Goal: Task Accomplishment & Management: Use online tool/utility

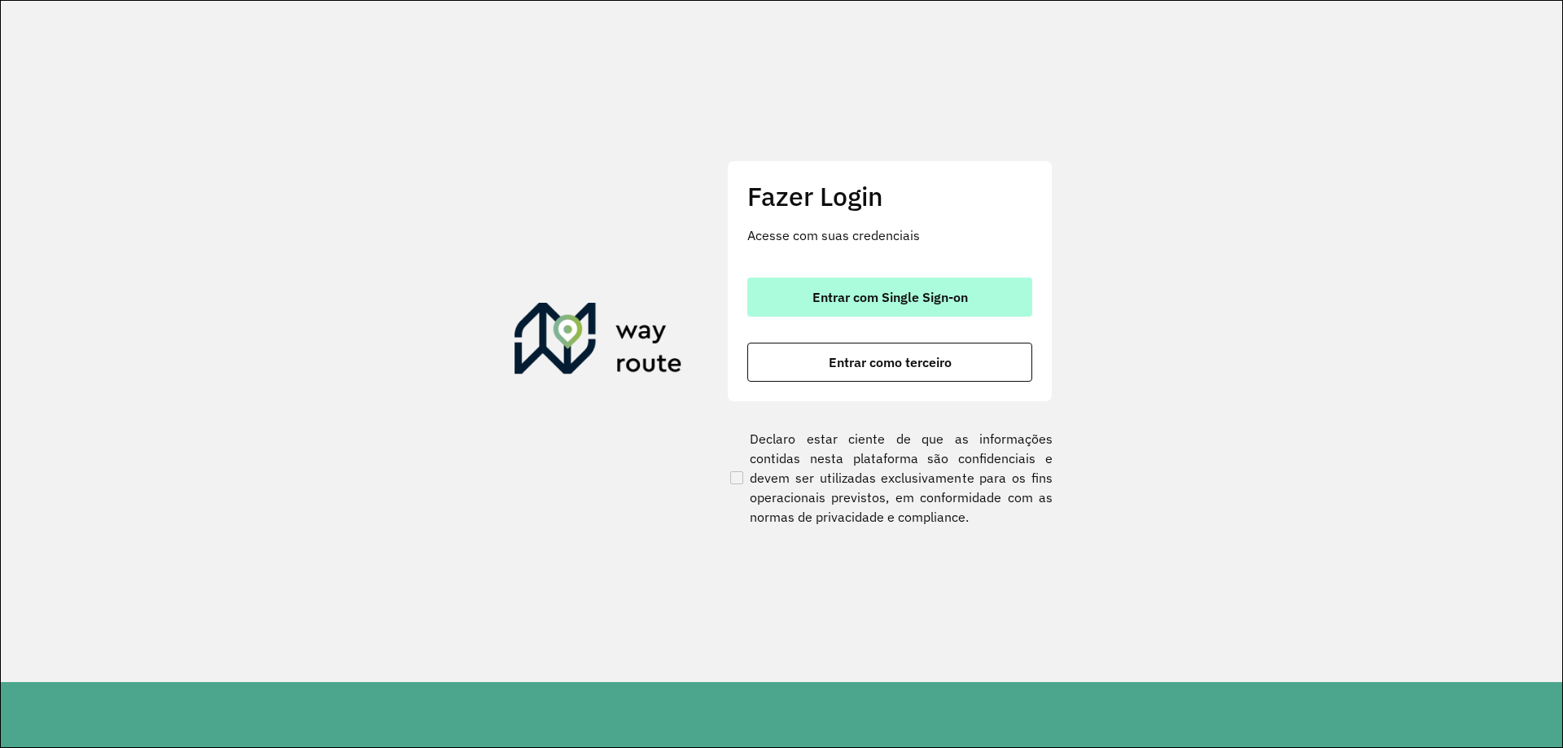
click at [845, 285] on button "Entrar com Single Sign-on" at bounding box center [889, 297] width 285 height 39
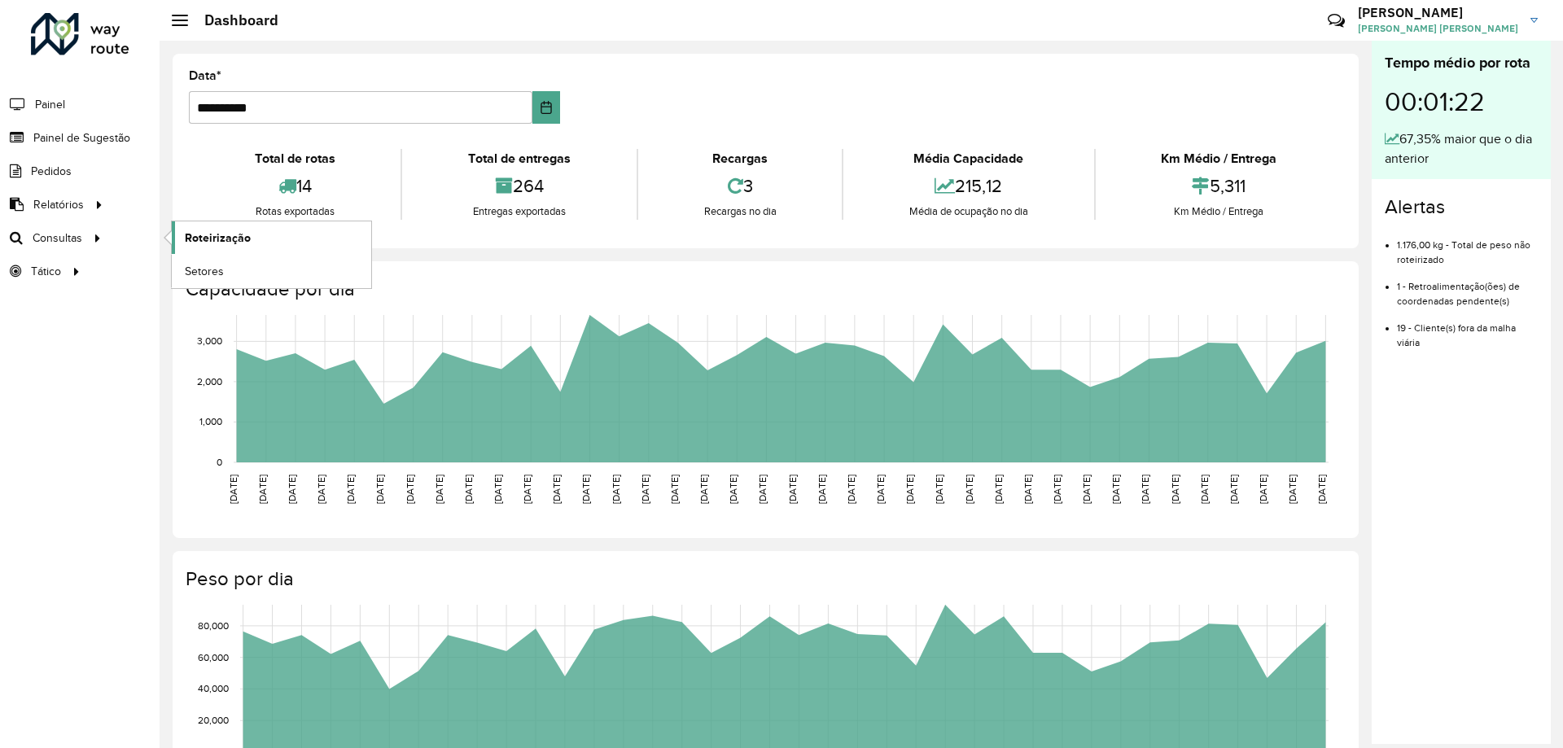
click at [211, 235] on span "Roteirização" at bounding box center [218, 238] width 66 height 17
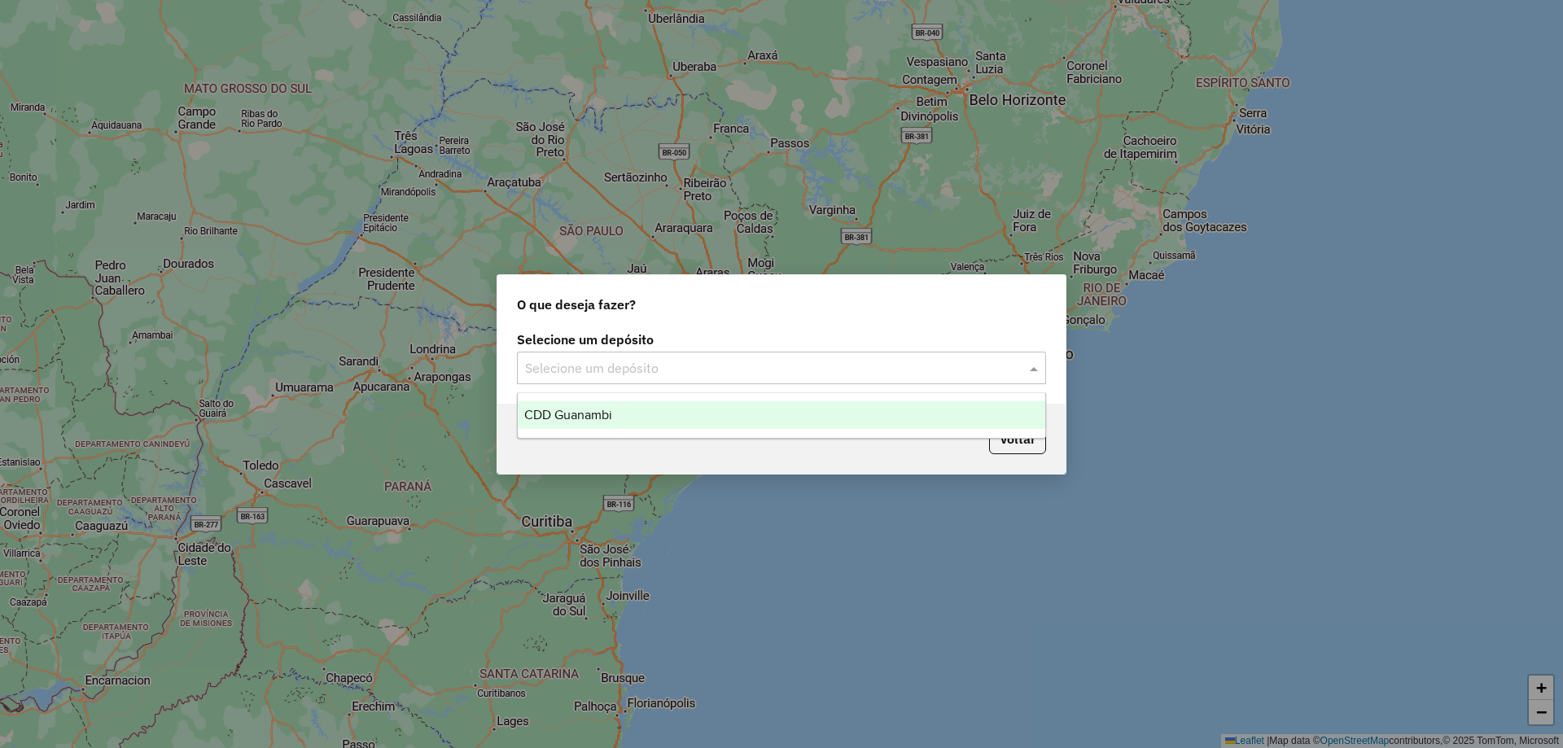
click at [642, 370] on input "text" at bounding box center [765, 369] width 480 height 20
click at [612, 423] on div "CDD Guanambi" at bounding box center [782, 415] width 528 height 28
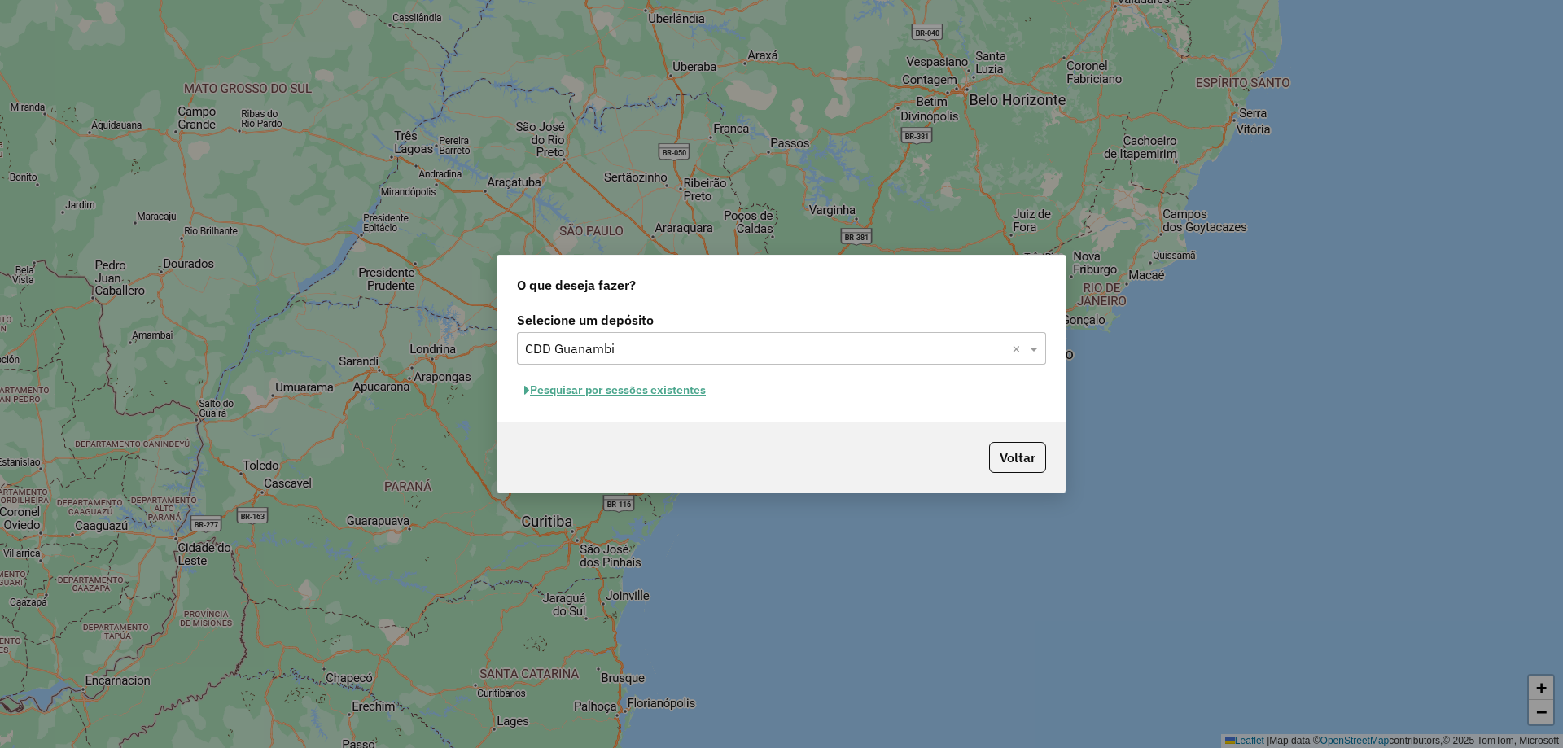
click at [671, 391] on button "Pesquisar por sessões existentes" at bounding box center [615, 390] width 196 height 25
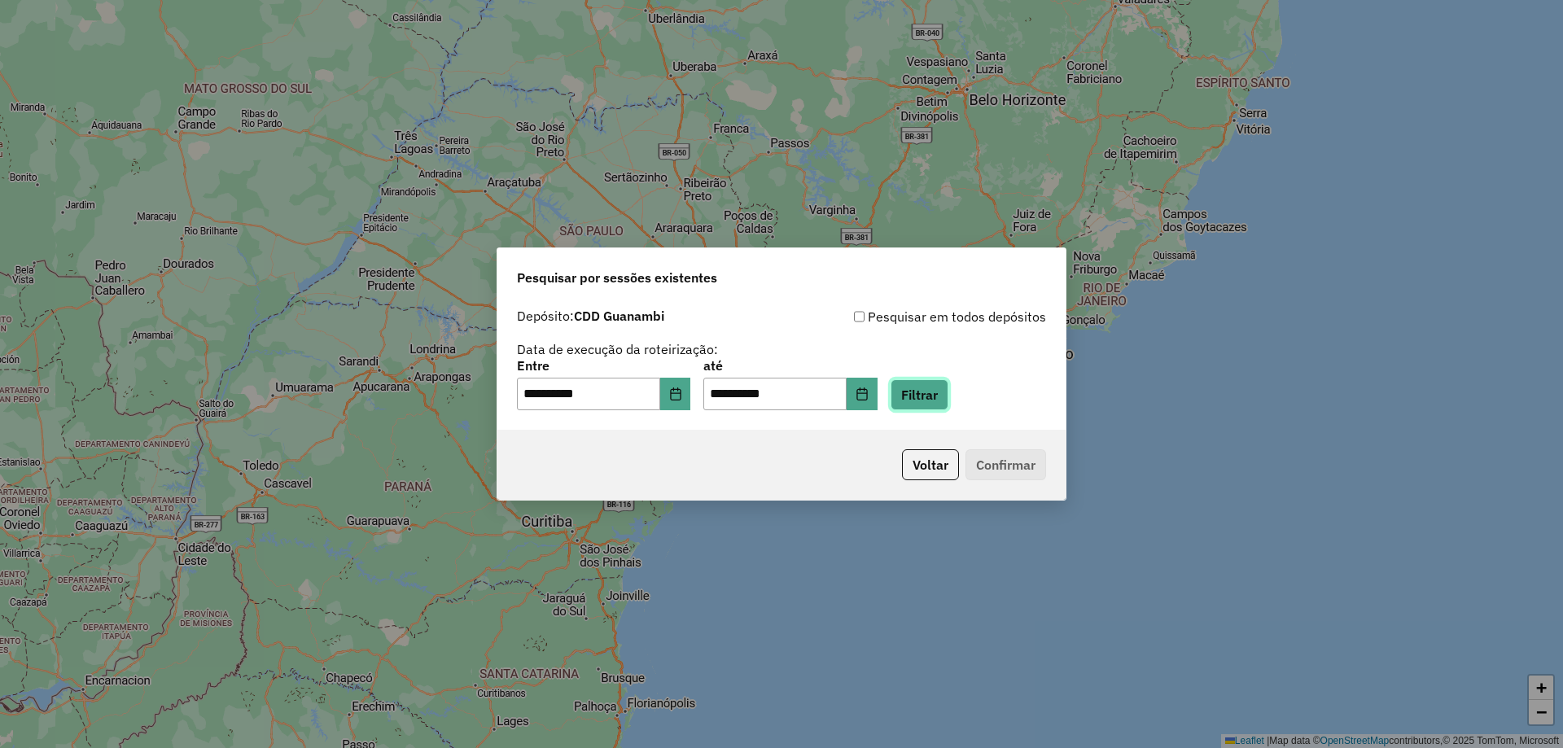
click at [948, 391] on button "Filtrar" at bounding box center [920, 394] width 58 height 31
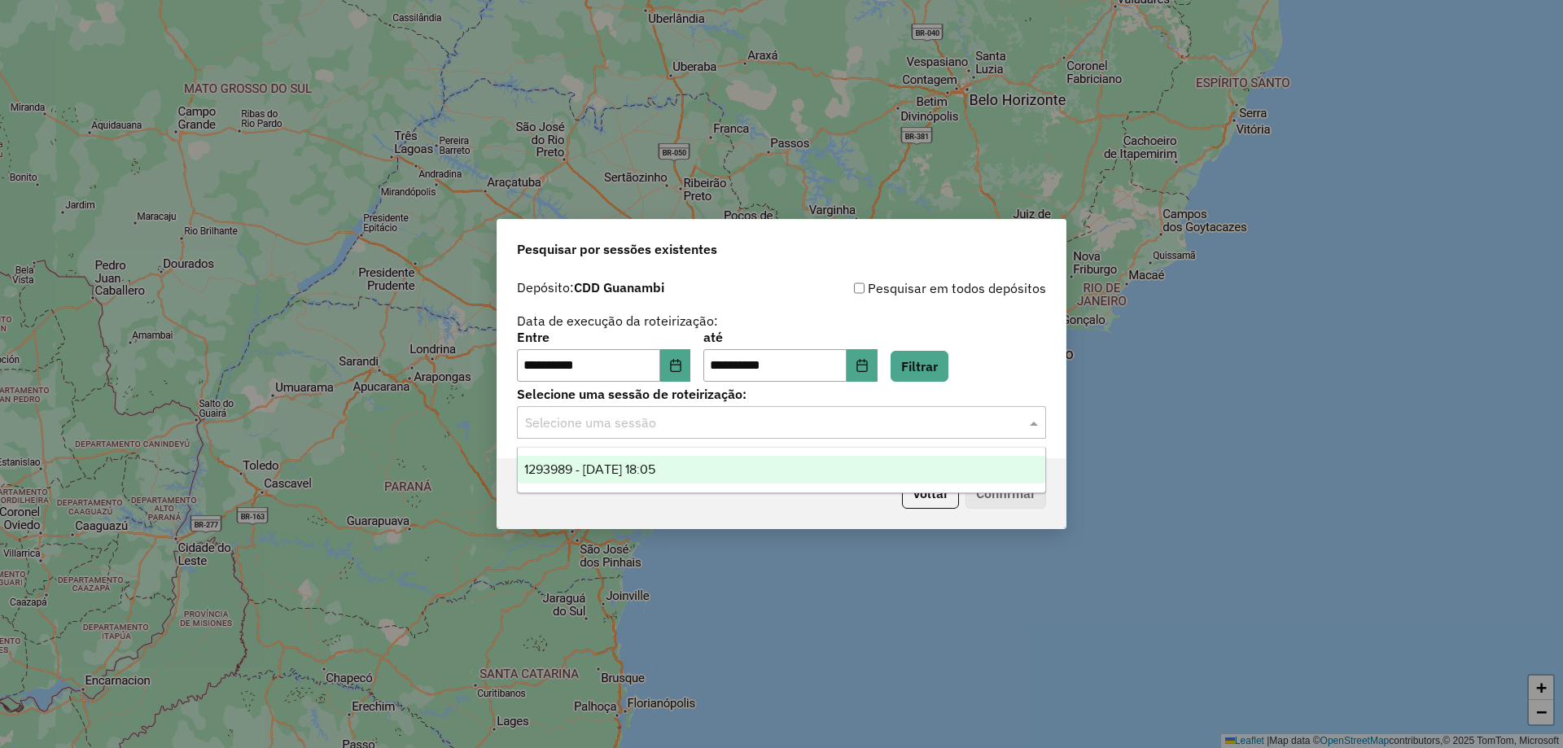
click at [629, 433] on div "Selecione uma sessão" at bounding box center [781, 422] width 529 height 33
click at [629, 472] on span "1293989 - 14/10/2025 18:05" at bounding box center [589, 469] width 131 height 14
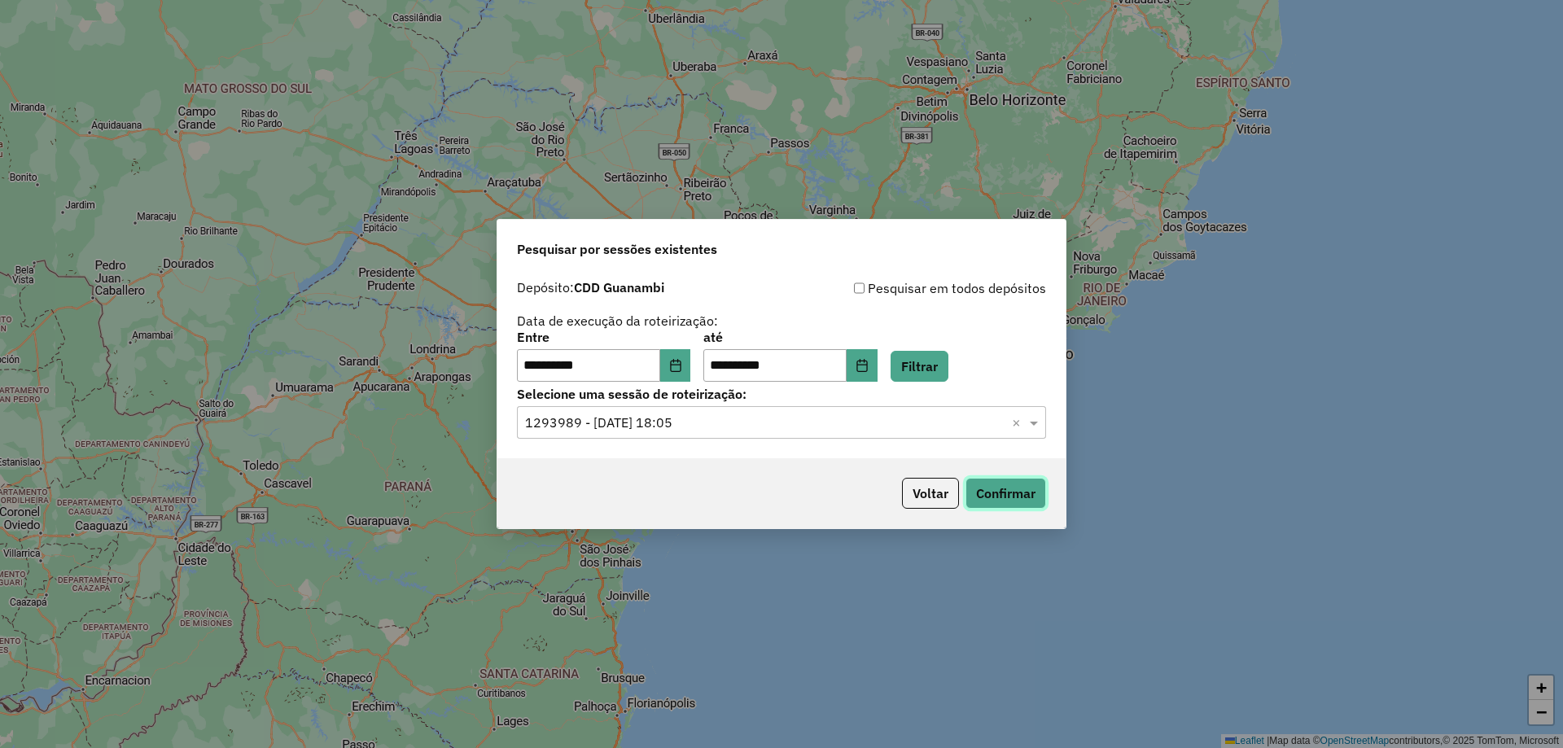
click at [1023, 499] on button "Confirmar" at bounding box center [1006, 493] width 81 height 31
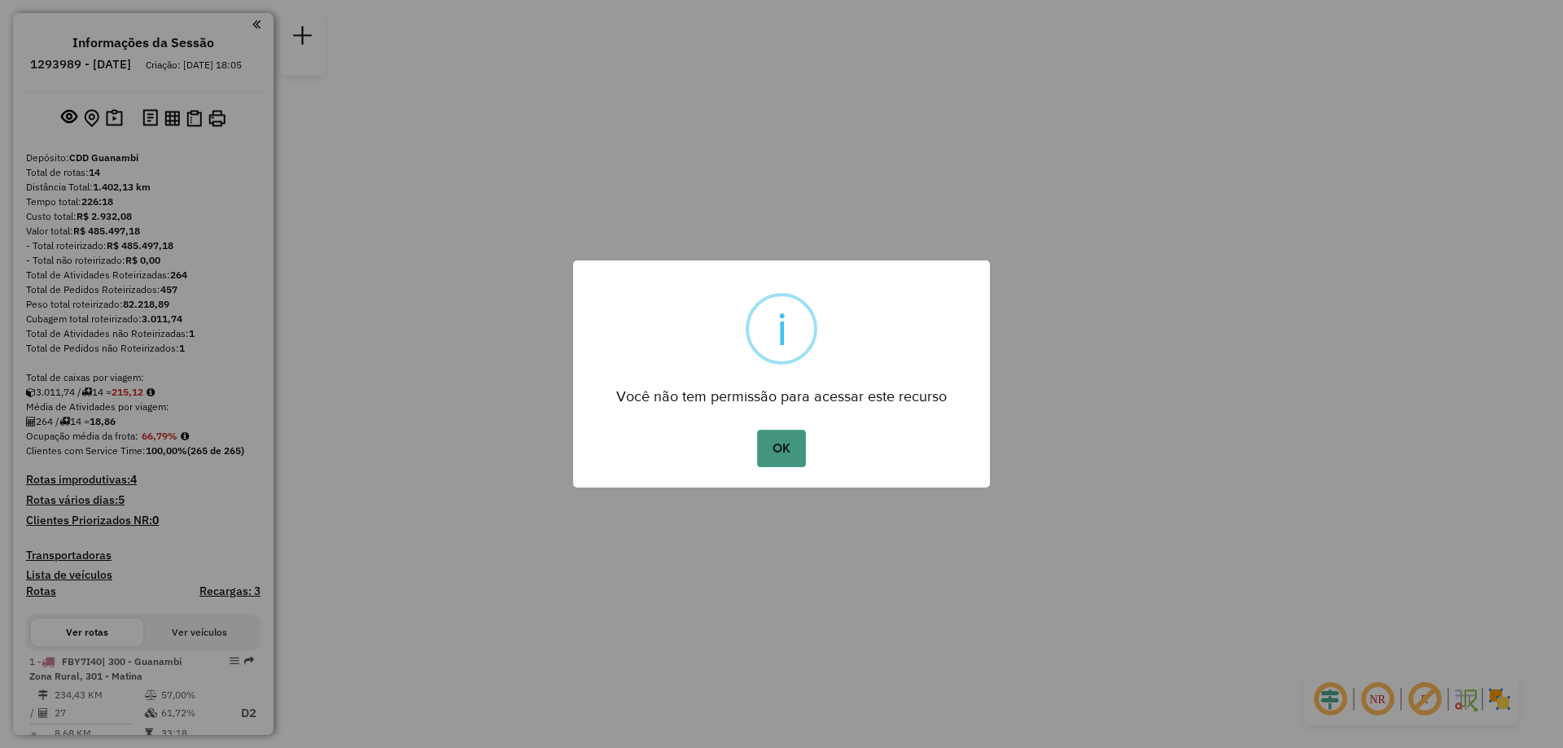
click at [771, 465] on button "OK" at bounding box center [781, 448] width 48 height 37
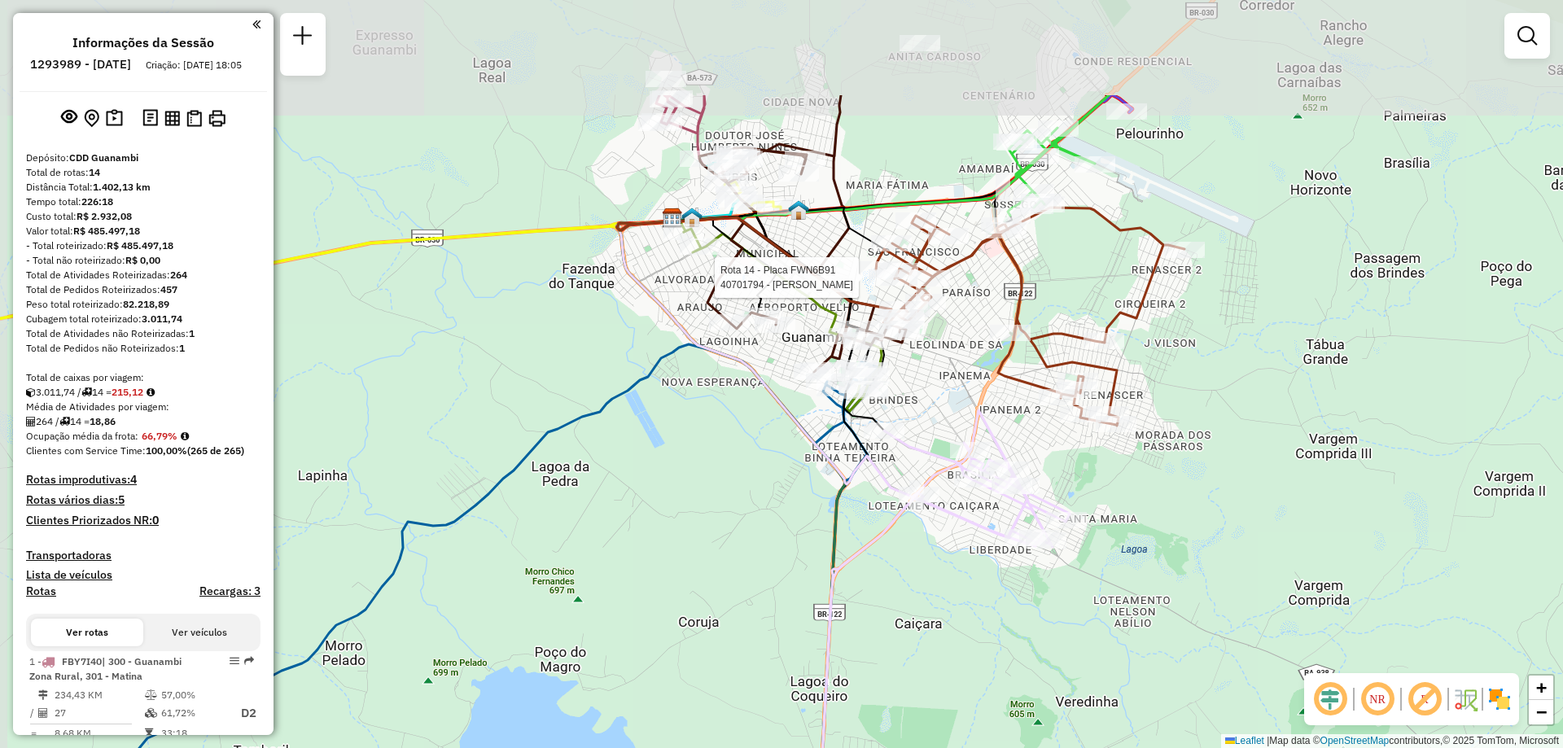
drag, startPoint x: 900, startPoint y: 117, endPoint x: 915, endPoint y: 287, distance: 170.8
click at [915, 286] on div at bounding box center [893, 277] width 49 height 16
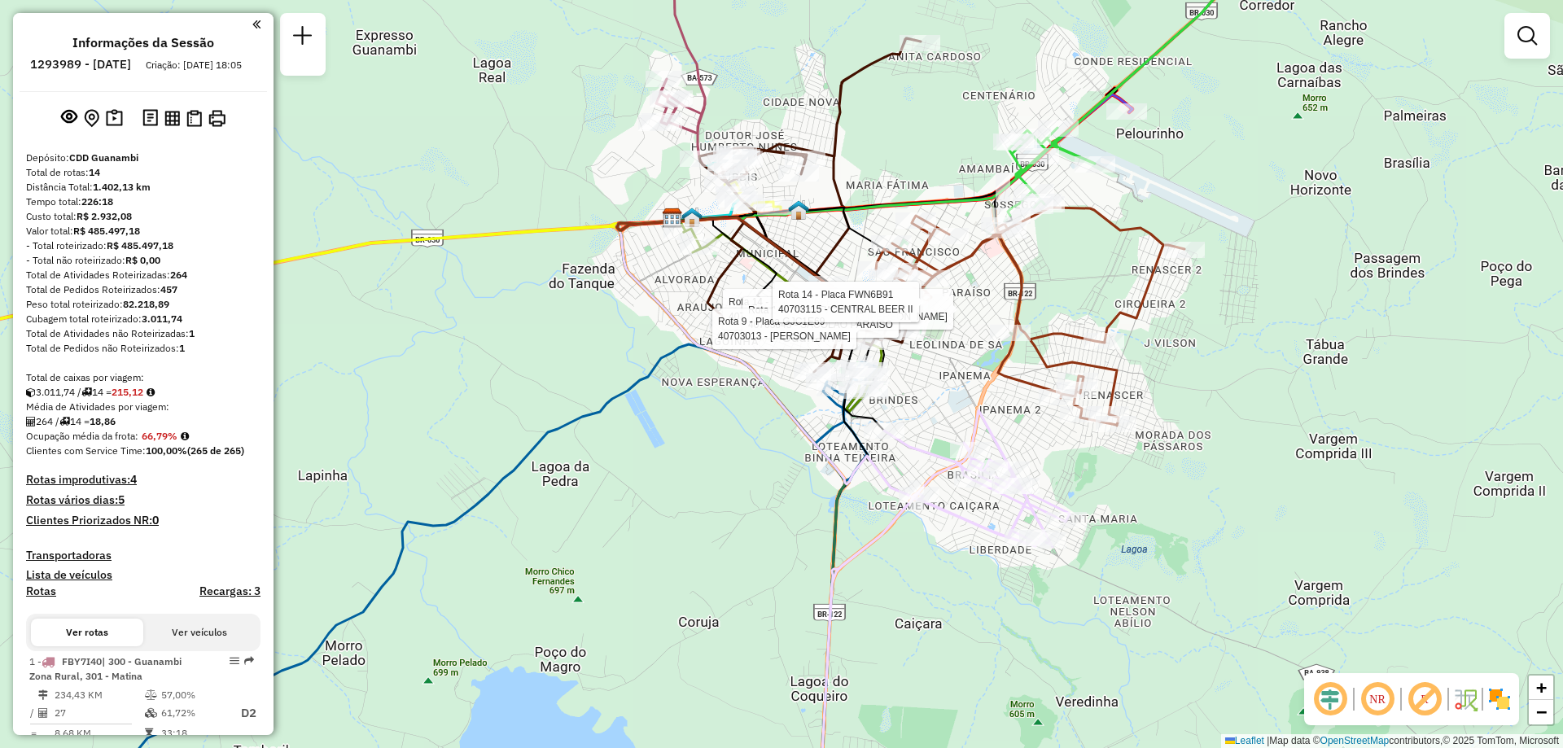
scroll to position [163, 0]
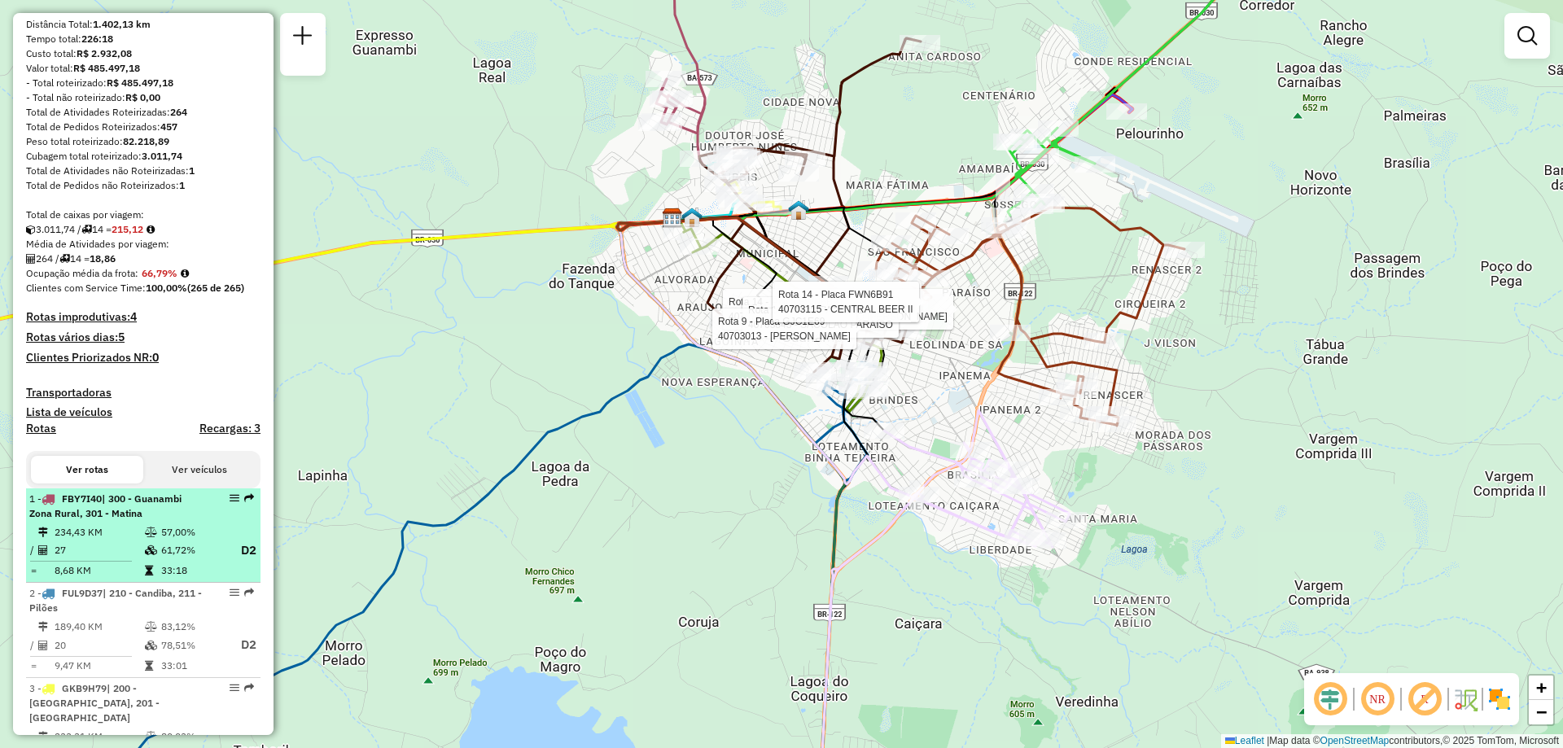
select select "**********"
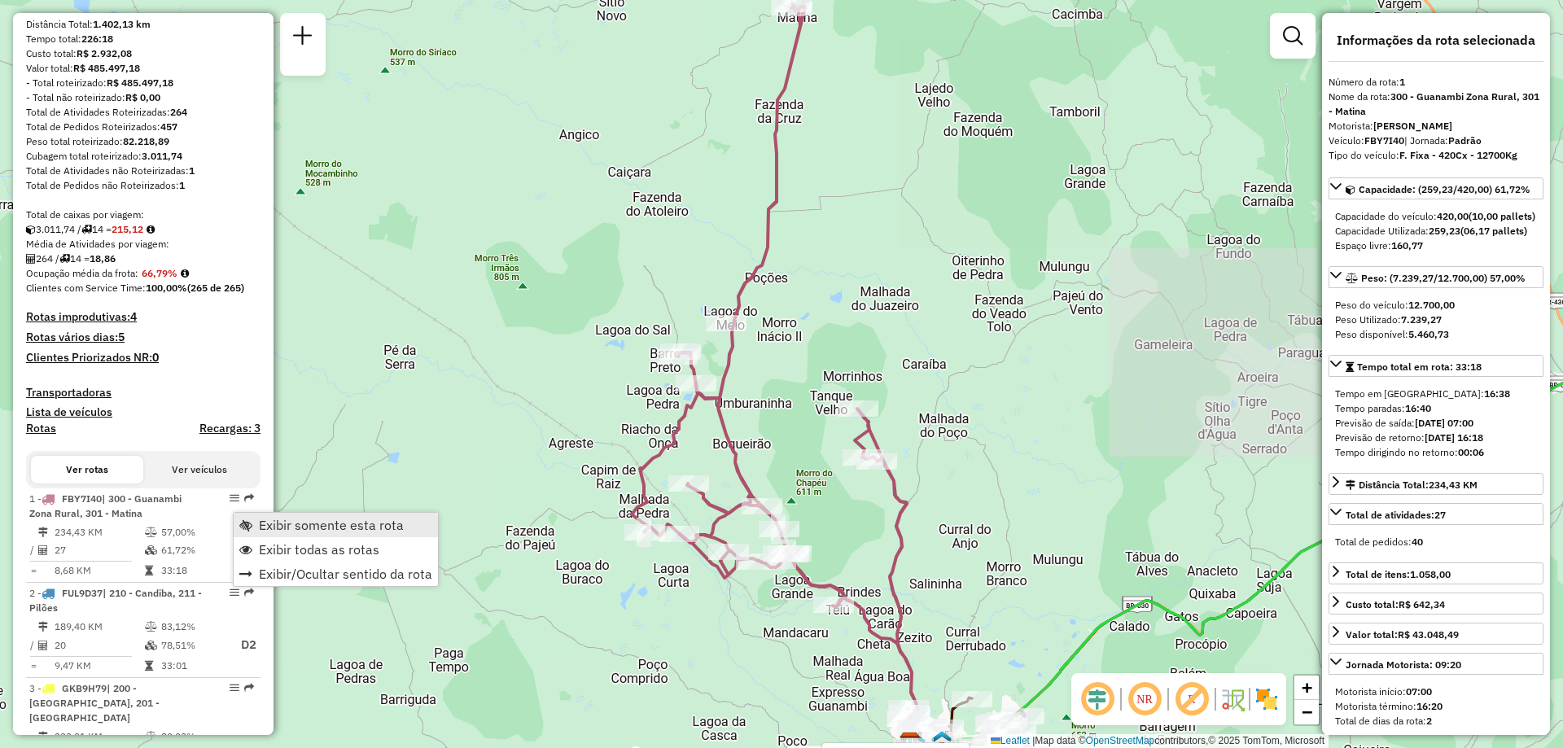
click at [299, 525] on span "Exibir somente esta rota" at bounding box center [331, 525] width 145 height 13
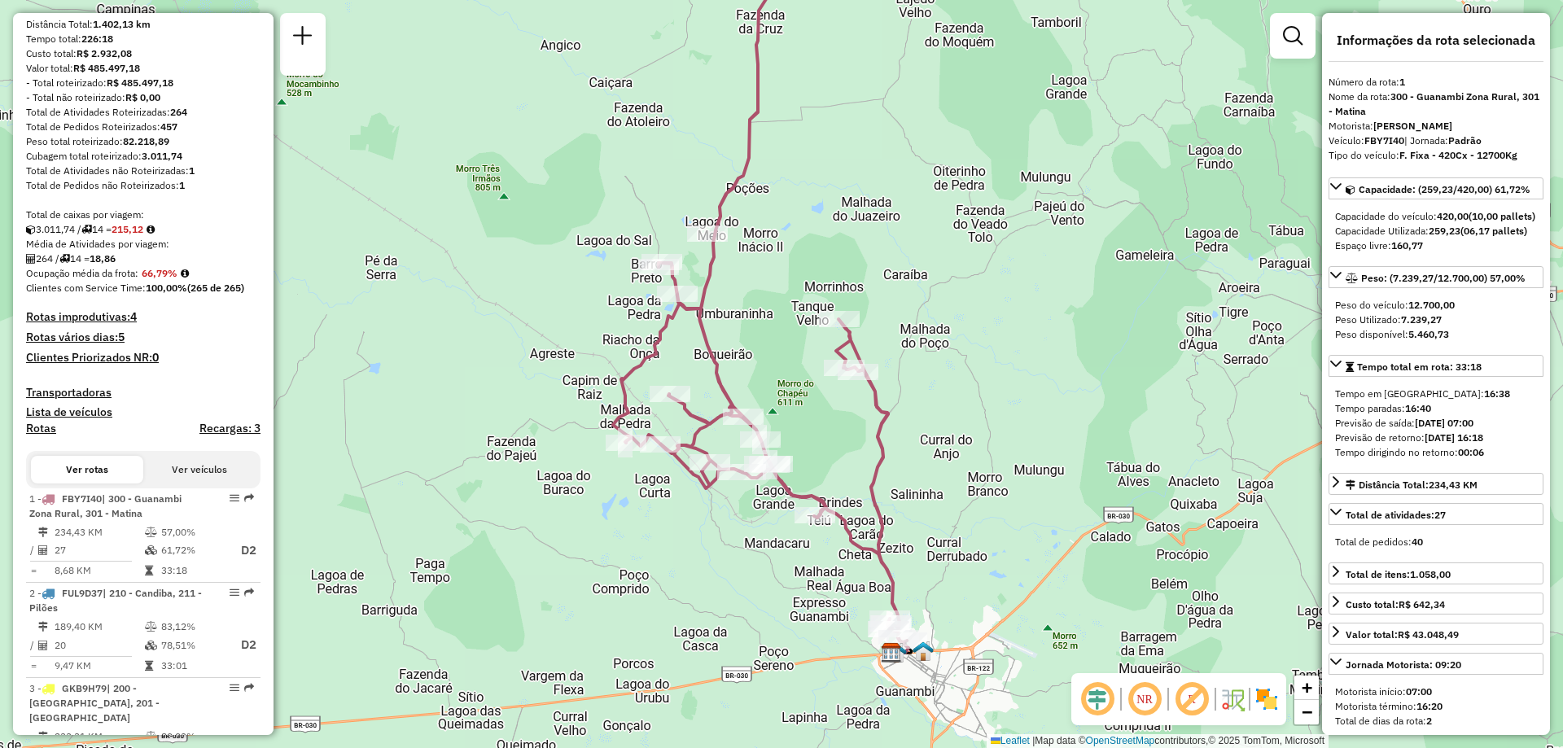
drag, startPoint x: 866, startPoint y: 295, endPoint x: 848, endPoint y: 205, distance: 91.5
click at [848, 205] on div "Janela de atendimento Grade de atendimento Capacidade Transportadoras Veículos …" at bounding box center [781, 374] width 1563 height 748
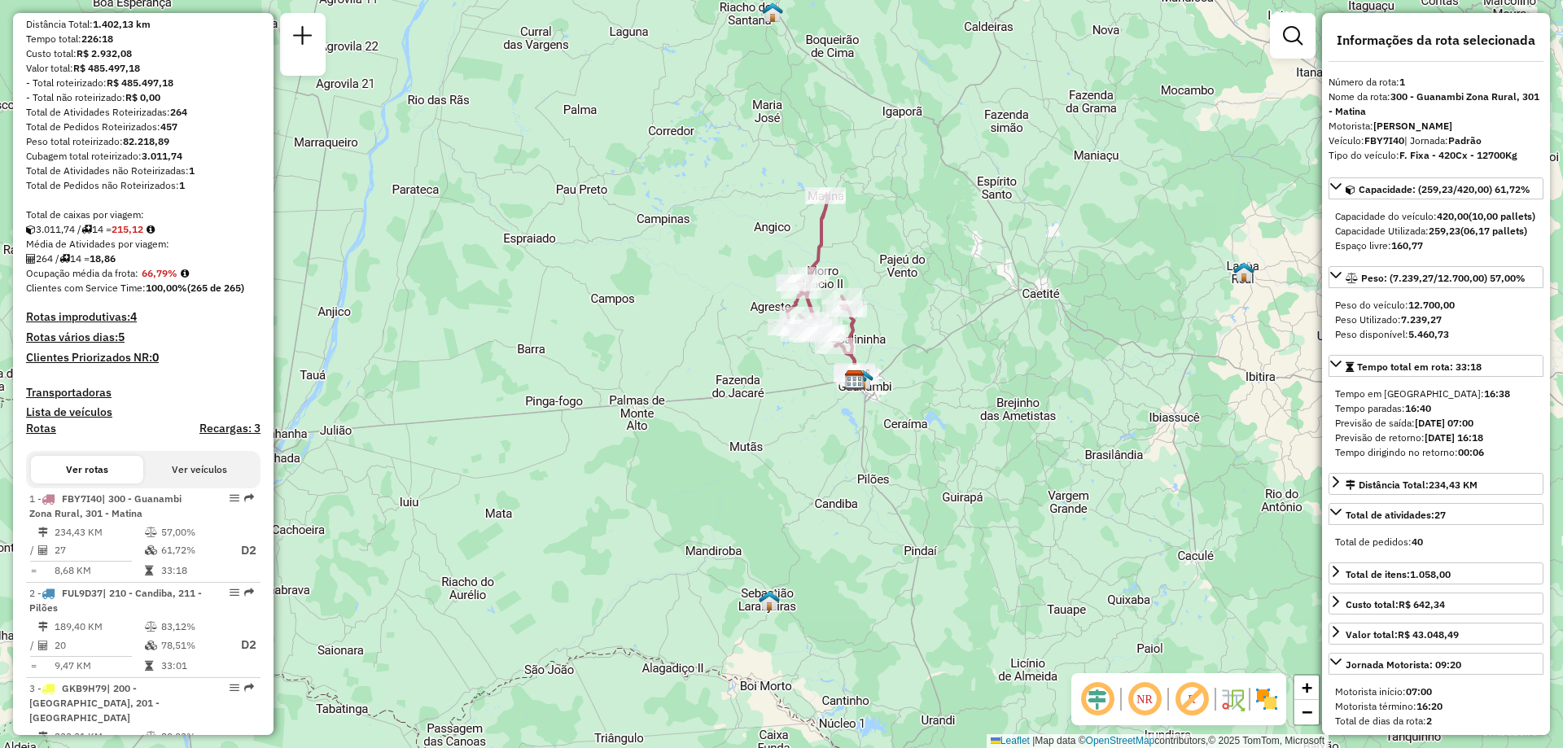
drag, startPoint x: 848, startPoint y: 205, endPoint x: 844, endPoint y: 304, distance: 98.6
click at [844, 304] on div "Janela de atendimento Grade de atendimento Capacidade Transportadoras Veículos …" at bounding box center [781, 374] width 1563 height 748
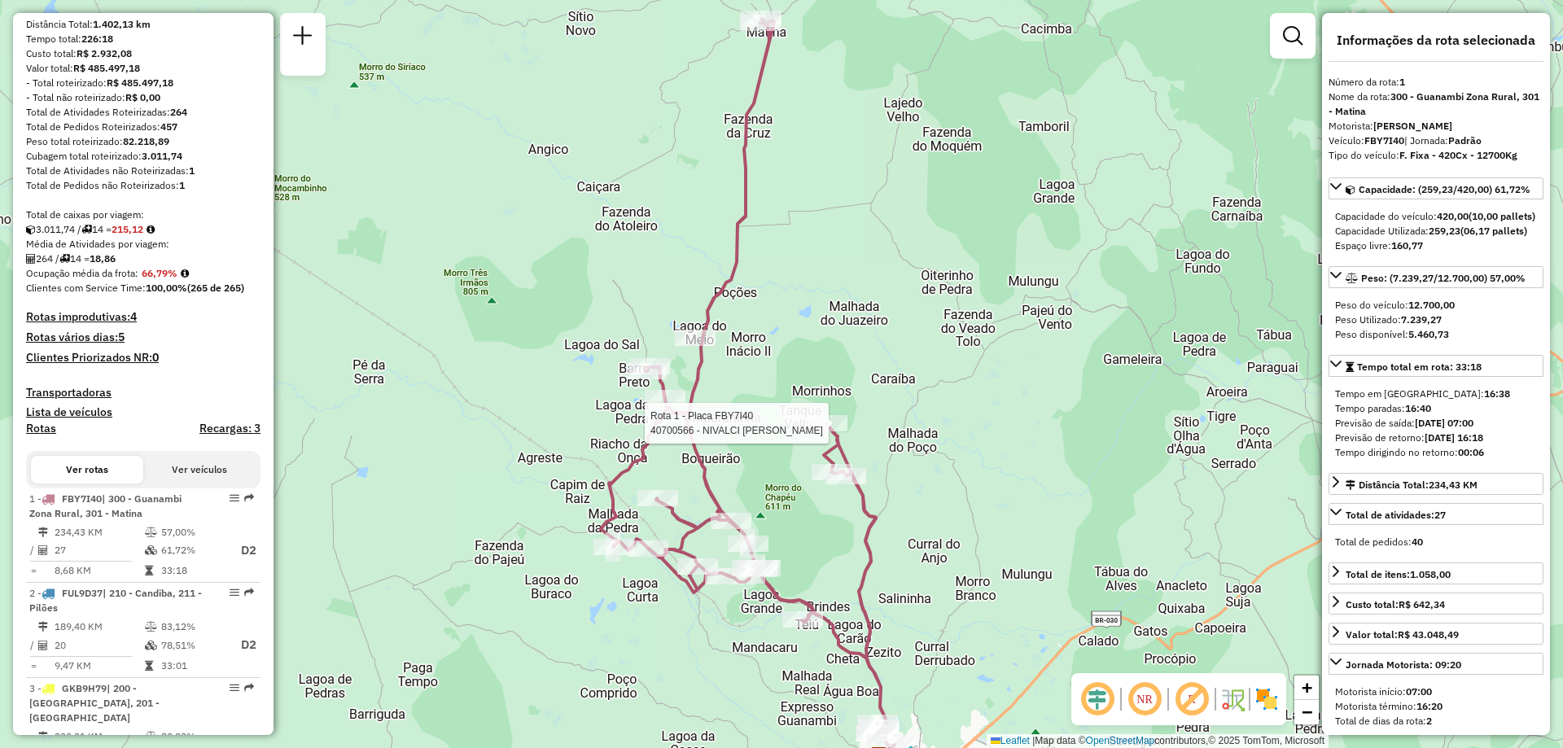
drag, startPoint x: 840, startPoint y: 268, endPoint x: 830, endPoint y: 238, distance: 31.7
click at [830, 238] on div "Rota 1 - Placa FBY7I40 40700566 - NIVALCI FRANCISCO DA Janela de atendimento Gr…" at bounding box center [781, 374] width 1563 height 748
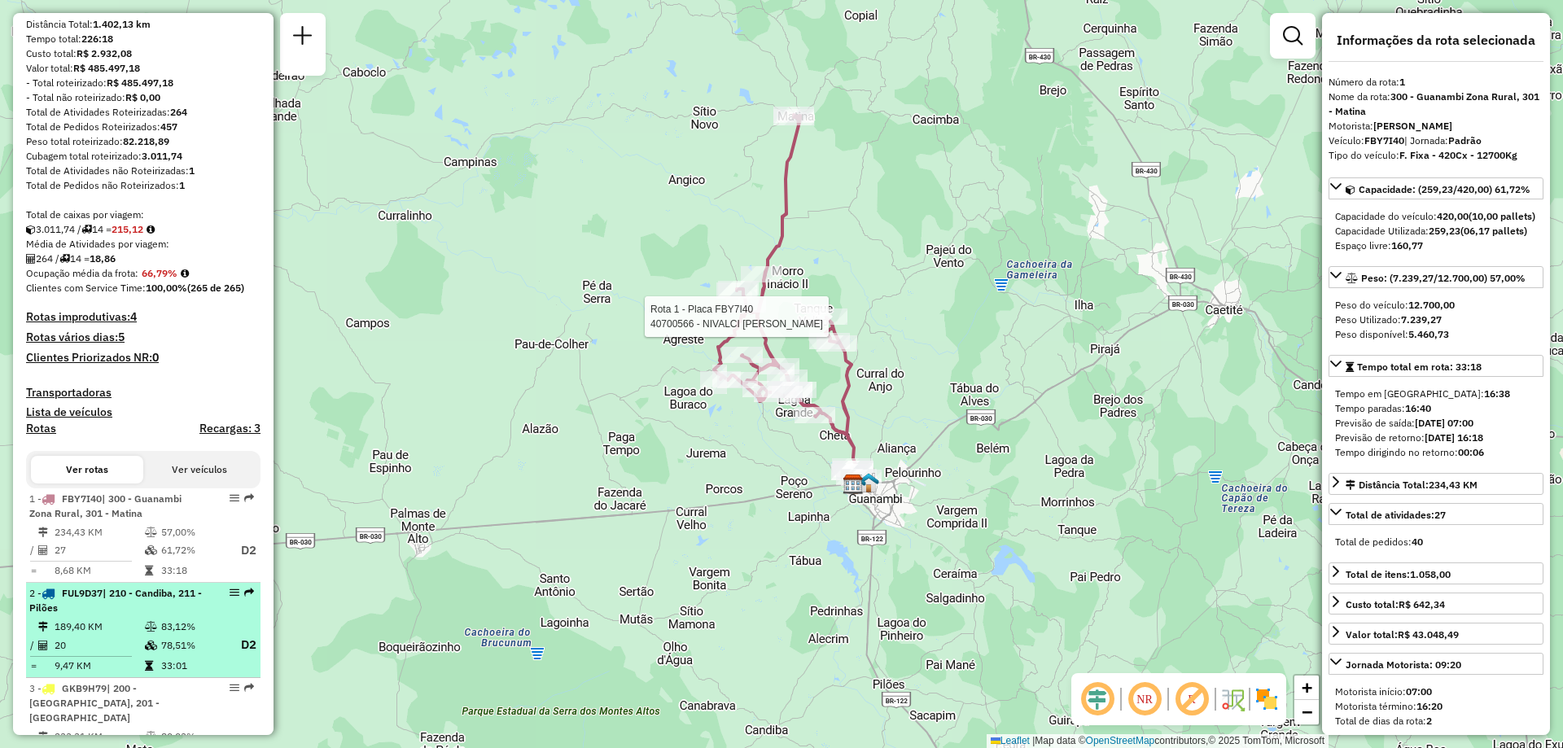
click at [127, 615] on div "2 - FUL9D37 | 210 - Candiba, 211 - Pilões" at bounding box center [115, 600] width 173 height 29
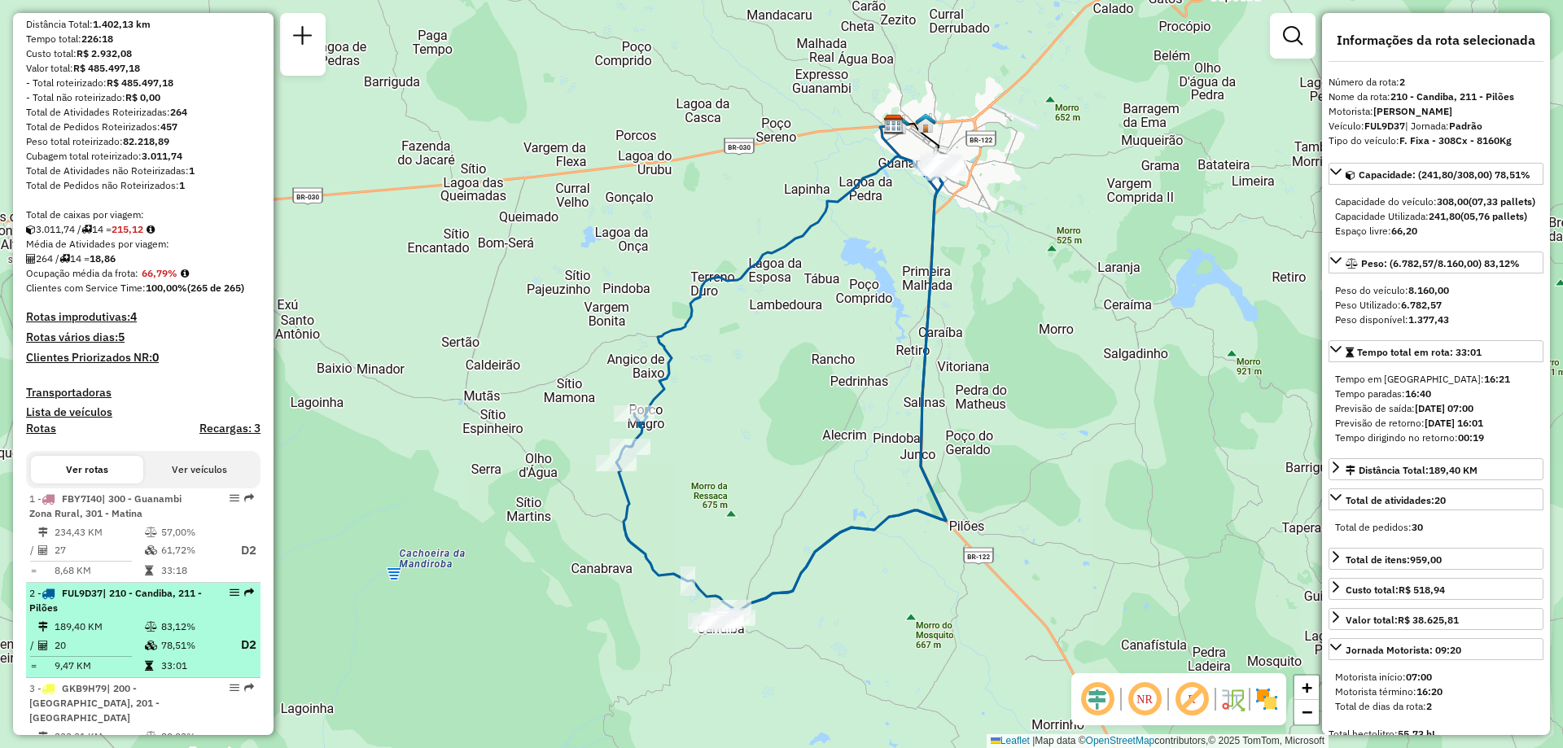
scroll to position [326, 0]
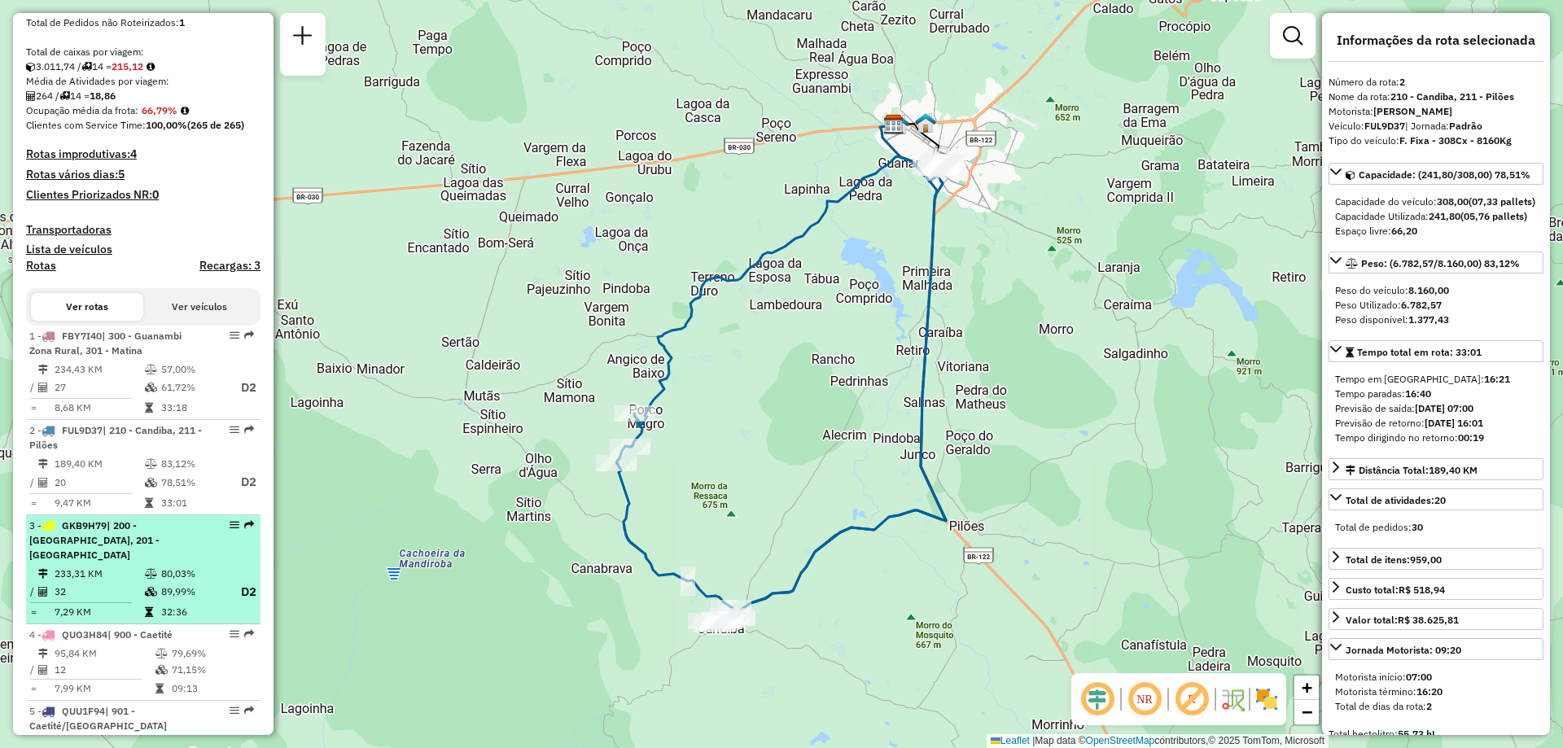
click at [154, 576] on icon at bounding box center [151, 574] width 12 height 10
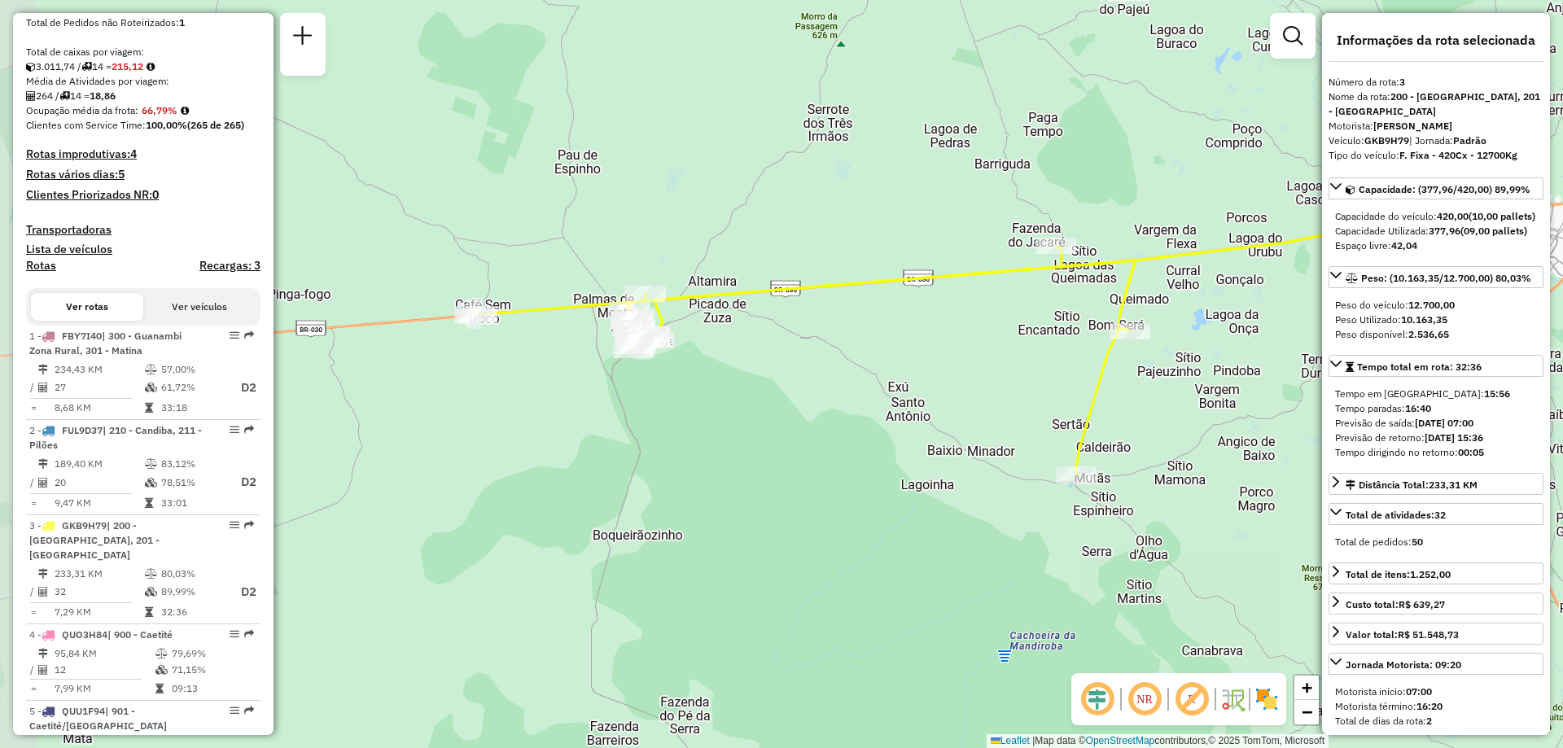
drag, startPoint x: 480, startPoint y: 533, endPoint x: 706, endPoint y: 519, distance: 225.9
click at [706, 519] on div "Janela de atendimento Grade de atendimento Capacidade Transportadoras Veículos …" at bounding box center [781, 374] width 1563 height 748
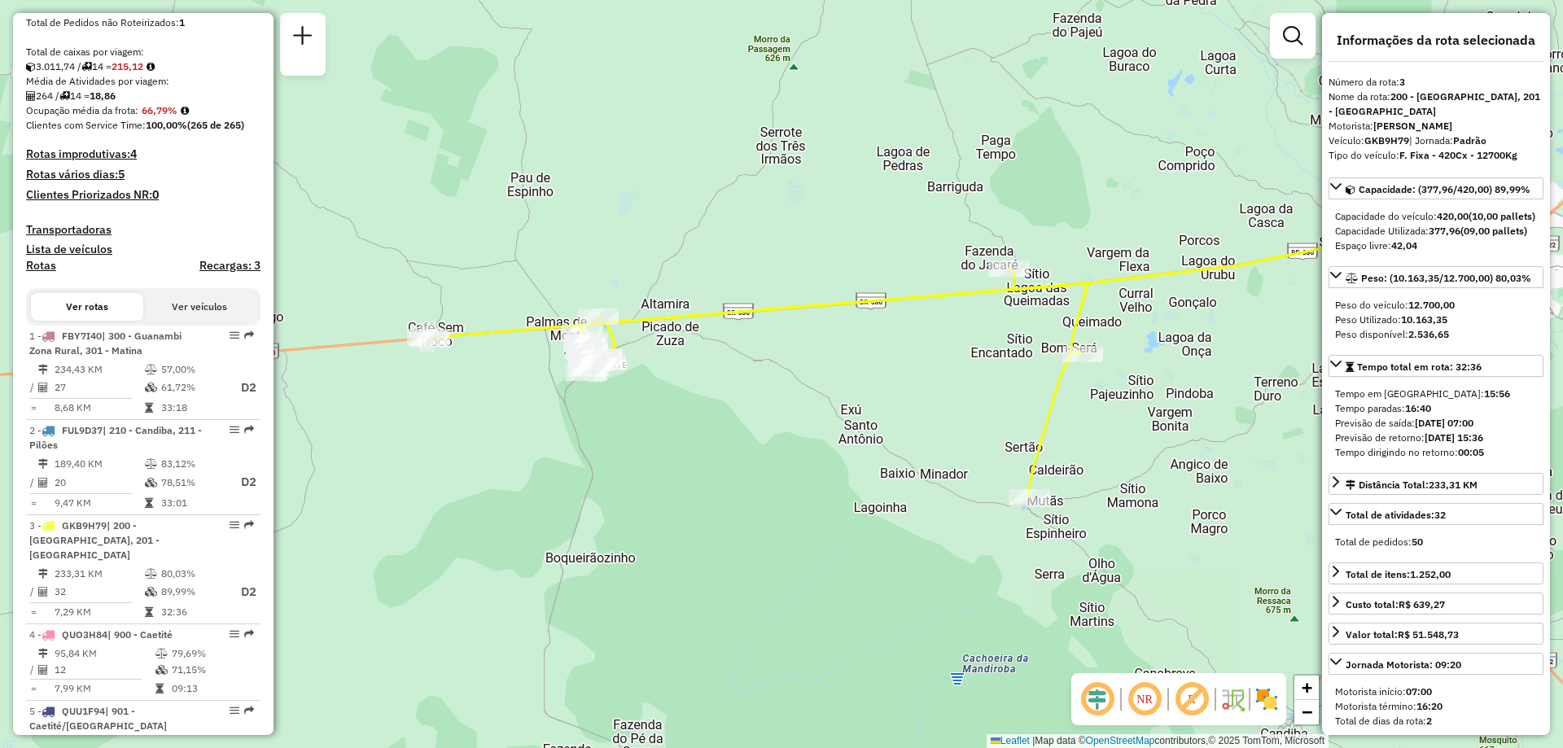
drag, startPoint x: 885, startPoint y: 444, endPoint x: 815, endPoint y: 463, distance: 72.7
click at [815, 462] on div "Janela de atendimento Grade de atendimento Capacidade Transportadoras Veículos …" at bounding box center [781, 374] width 1563 height 748
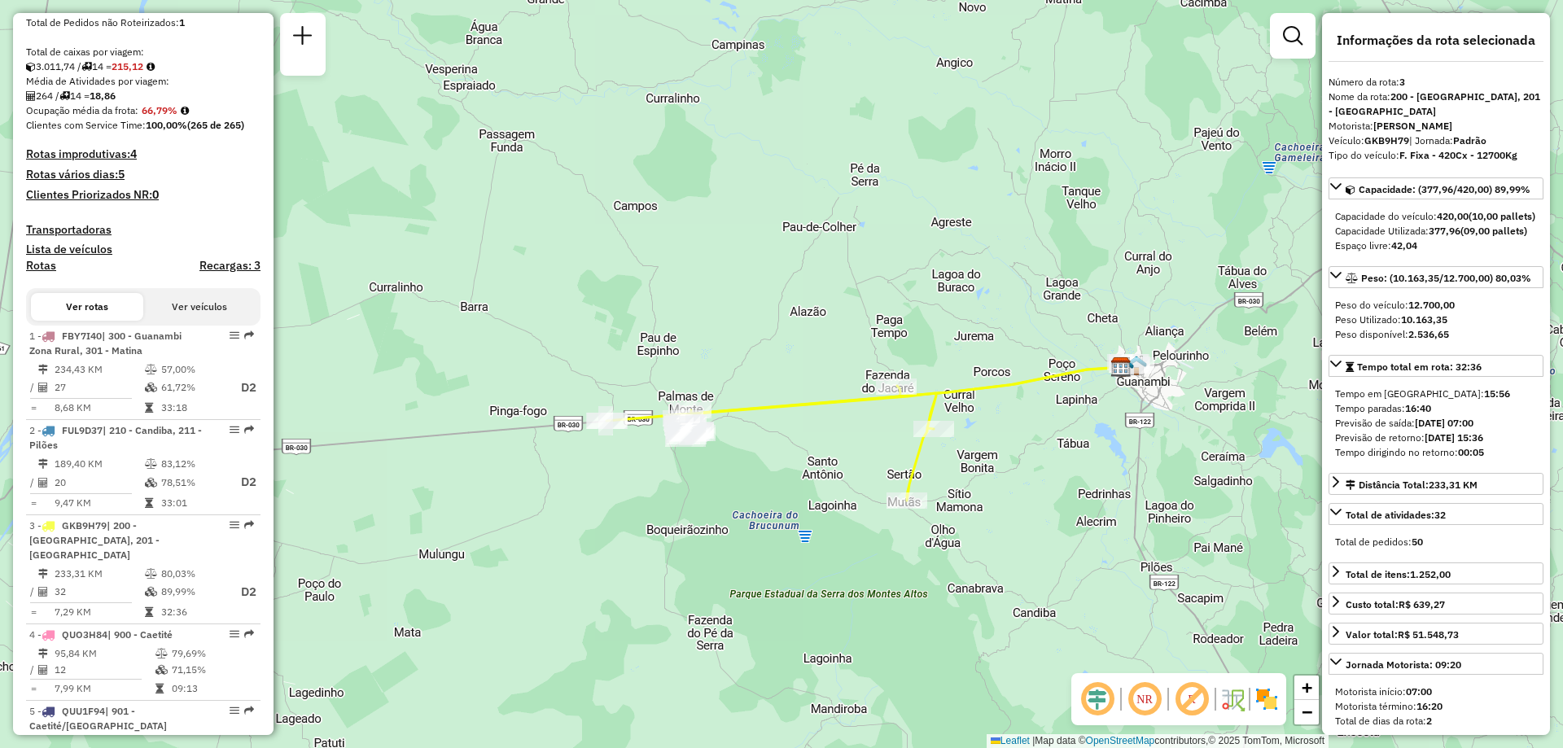
drag, startPoint x: 1055, startPoint y: 402, endPoint x: 1054, endPoint y: 417, distance: 14.7
click at [1054, 417] on div "Janela de atendimento Grade de atendimento Capacidade Transportadoras Veículos …" at bounding box center [781, 374] width 1563 height 748
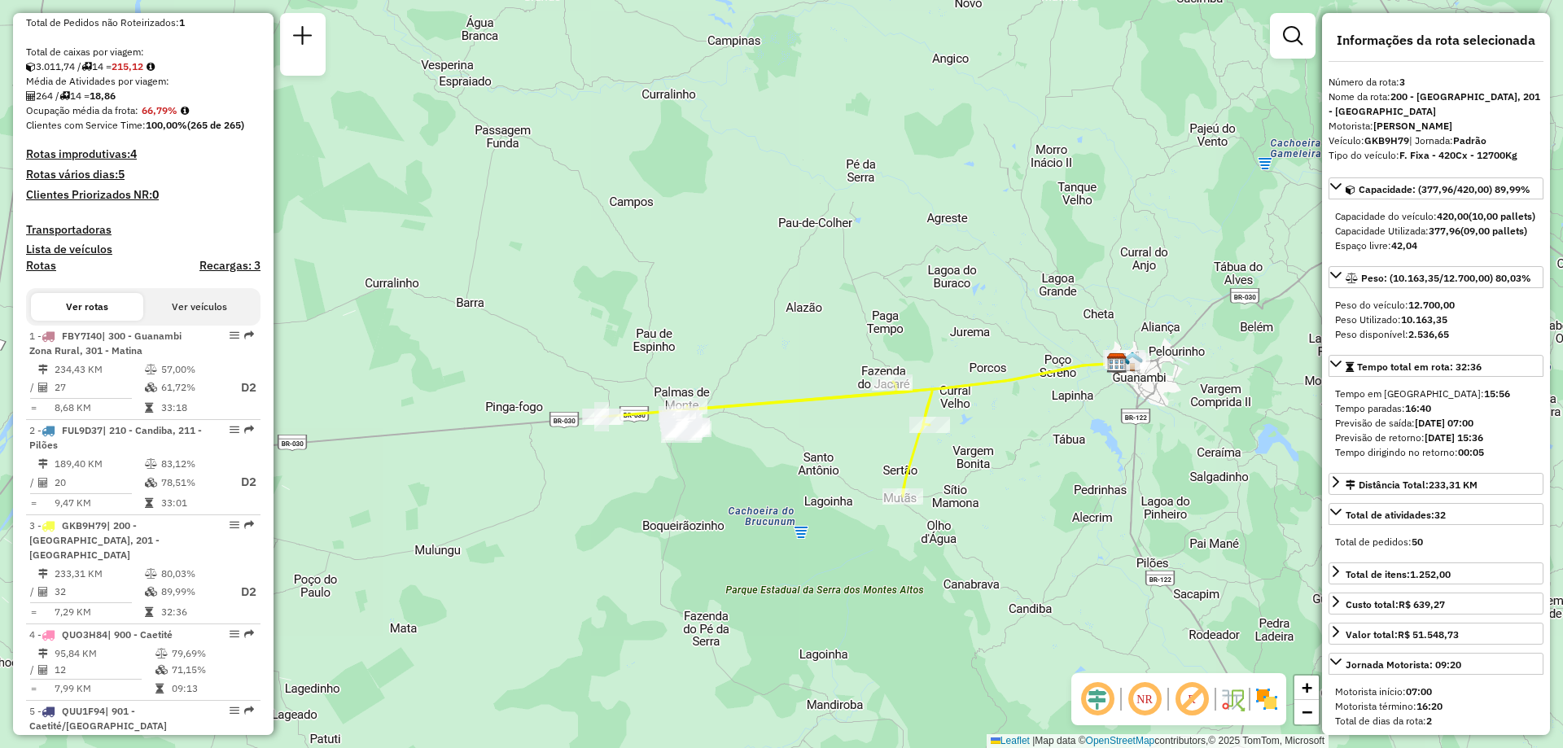
drag, startPoint x: 1037, startPoint y: 400, endPoint x: 1028, endPoint y: 391, distance: 12.7
click at [1028, 391] on div "Janela de atendimento Grade de atendimento Capacidade Transportadoras Veículos …" at bounding box center [781, 374] width 1563 height 748
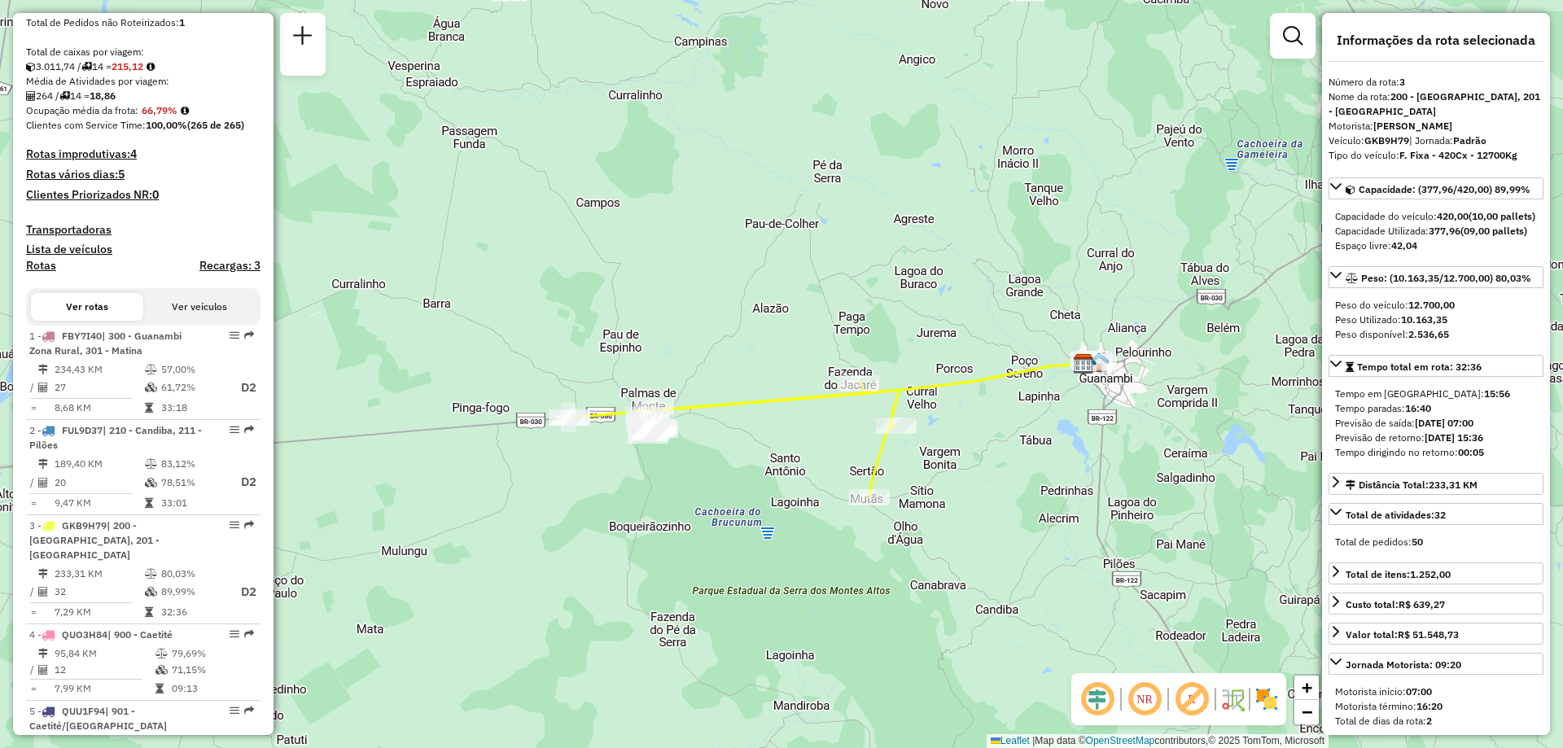
drag, startPoint x: 1028, startPoint y: 391, endPoint x: 1001, endPoint y: 397, distance: 27.6
click at [1001, 397] on div "Janela de atendimento Grade de atendimento Capacidade Transportadoras Veículos …" at bounding box center [781, 374] width 1563 height 748
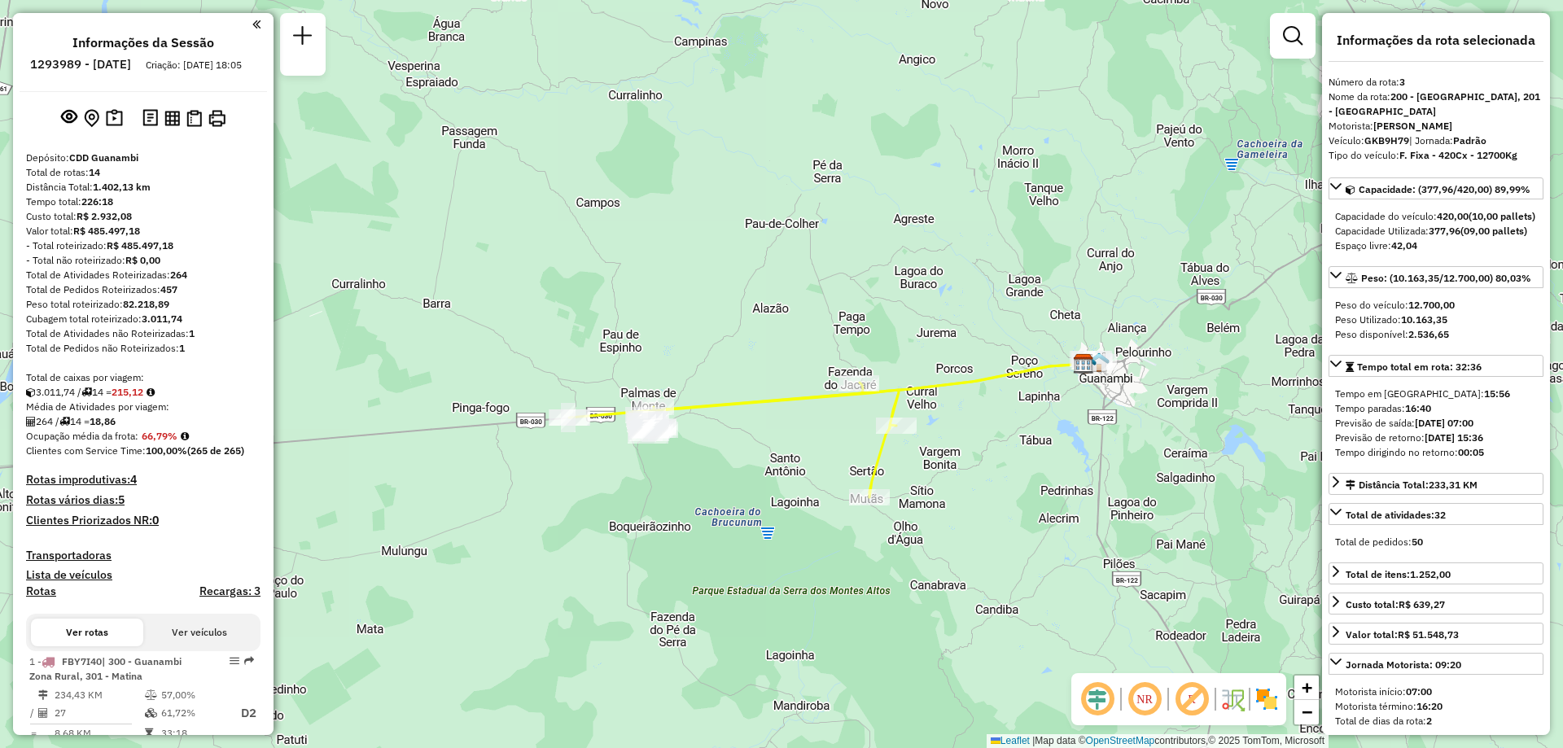
scroll to position [244, 0]
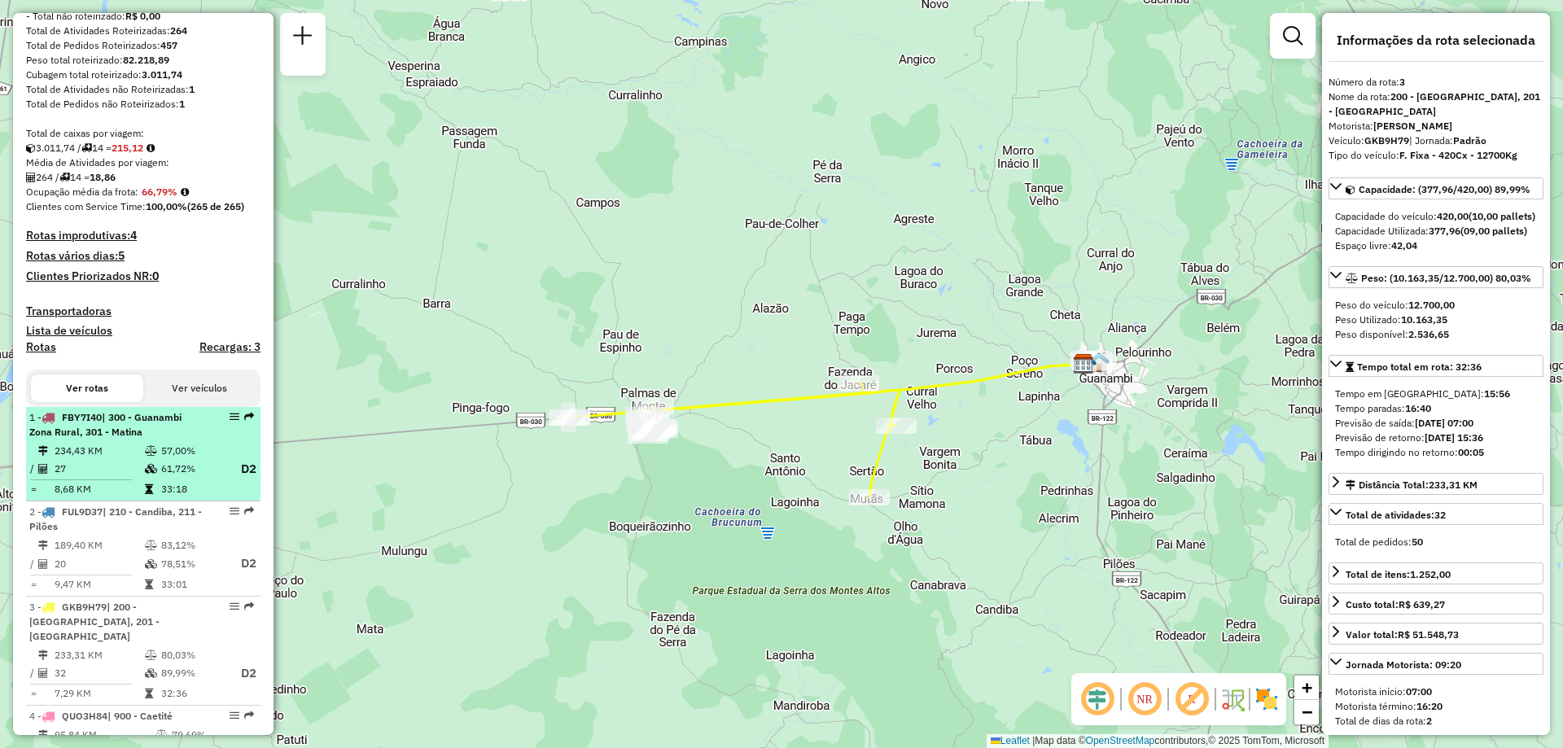
click at [176, 455] on li "1 - FBY7I40 | 300 - Guanambi Zona Rural, 301 - Matina 234,43 KM 57,00% / 27 61,…" at bounding box center [143, 454] width 234 height 95
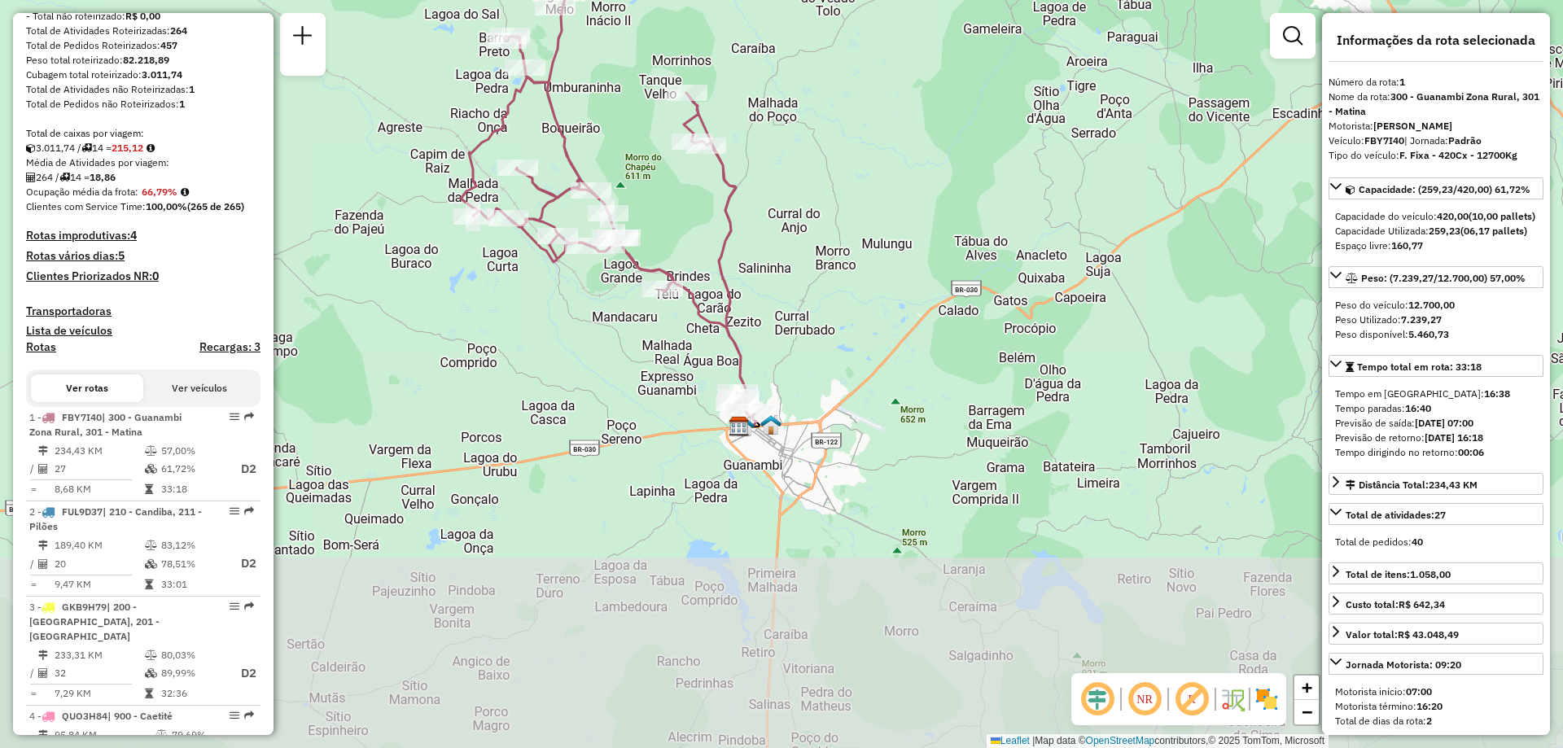
drag, startPoint x: 1029, startPoint y: 407, endPoint x: 858, endPoint y: 90, distance: 359.9
click at [858, 90] on div "Janela de atendimento Grade de atendimento Capacidade Transportadoras Veículos …" at bounding box center [781, 374] width 1563 height 748
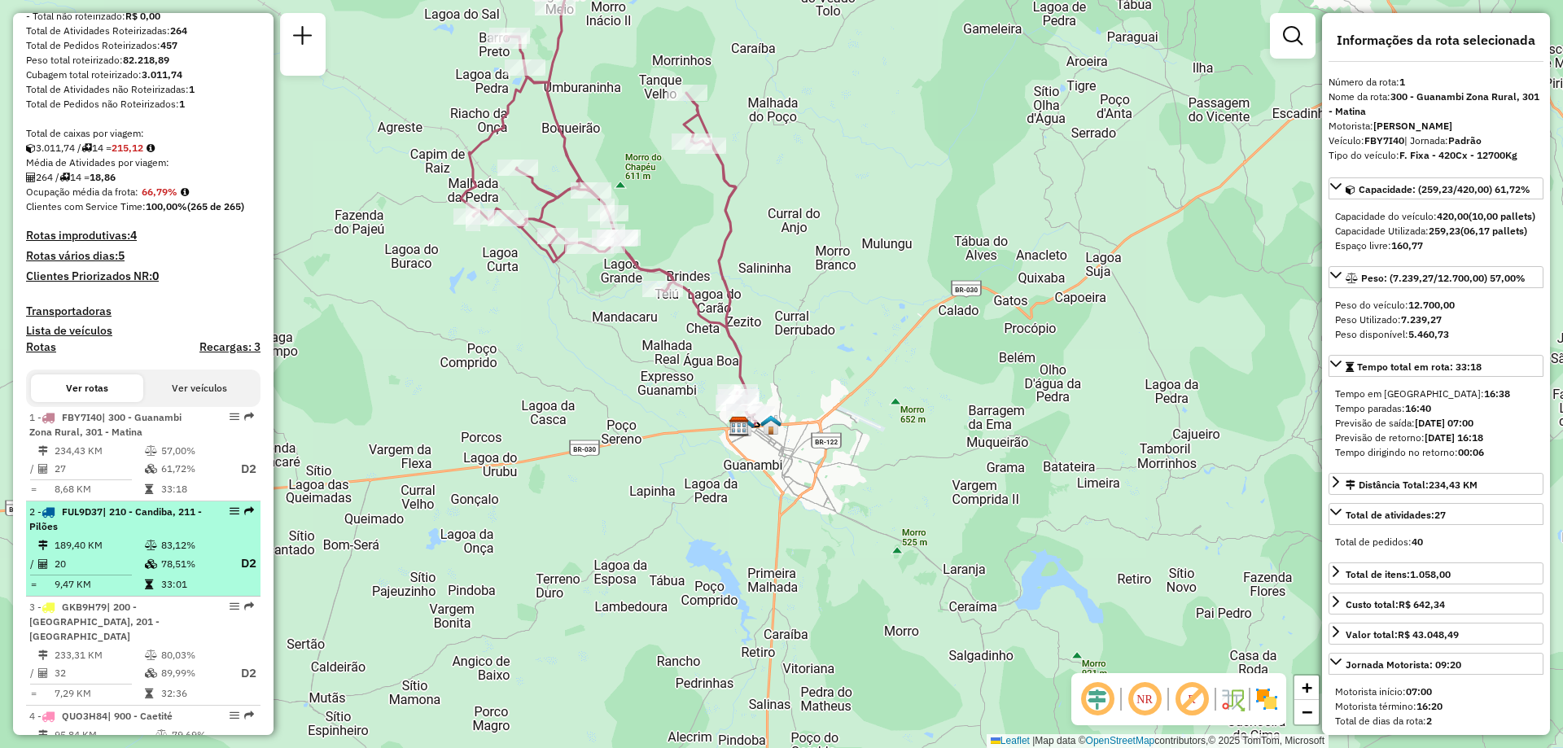
click at [145, 570] on td at bounding box center [152, 564] width 16 height 20
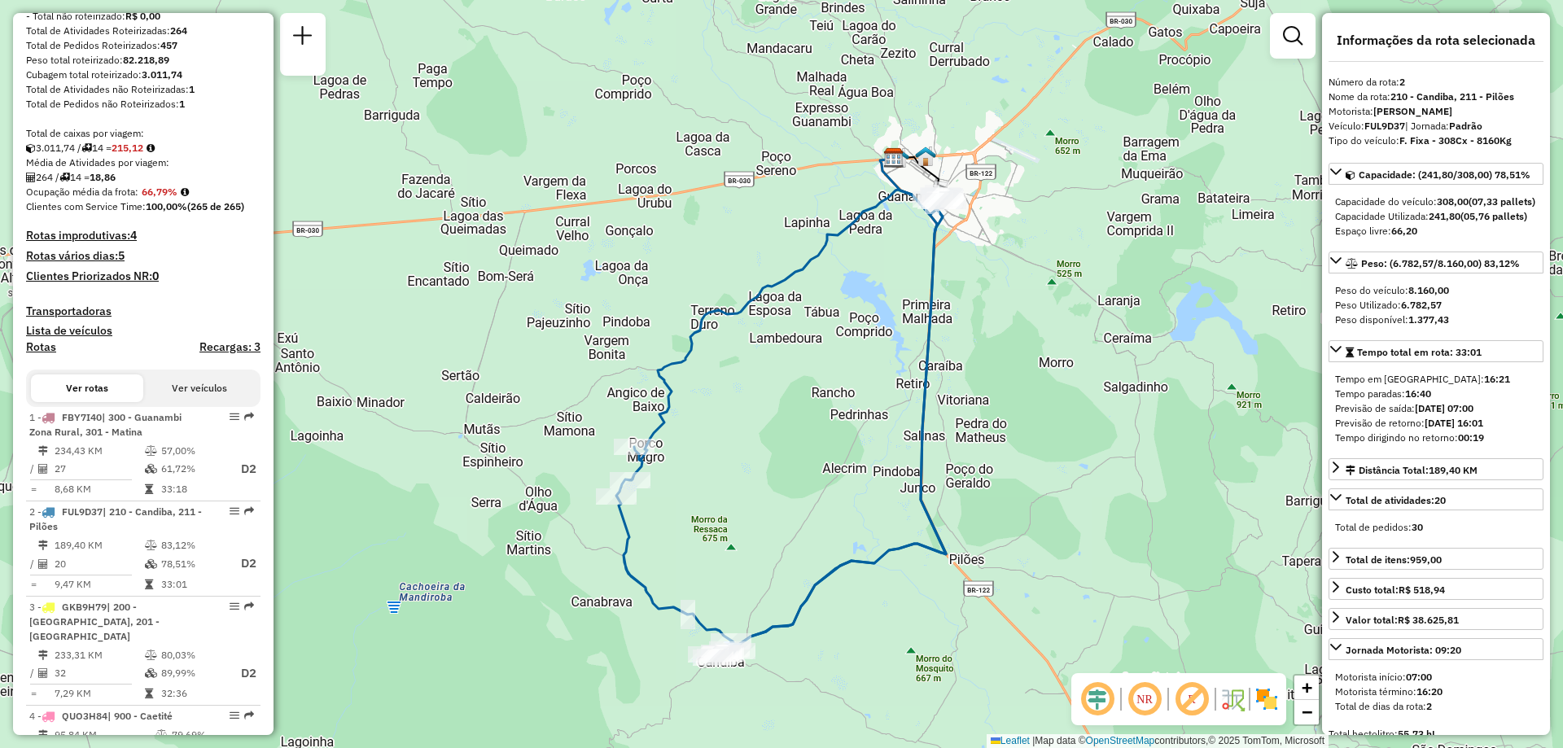
drag, startPoint x: 274, startPoint y: 296, endPoint x: 274, endPoint y: 319, distance: 22.8
click at [274, 319] on div "Janela de atendimento Grade de atendimento Capacidade Transportadoras Veículos …" at bounding box center [781, 374] width 1563 height 748
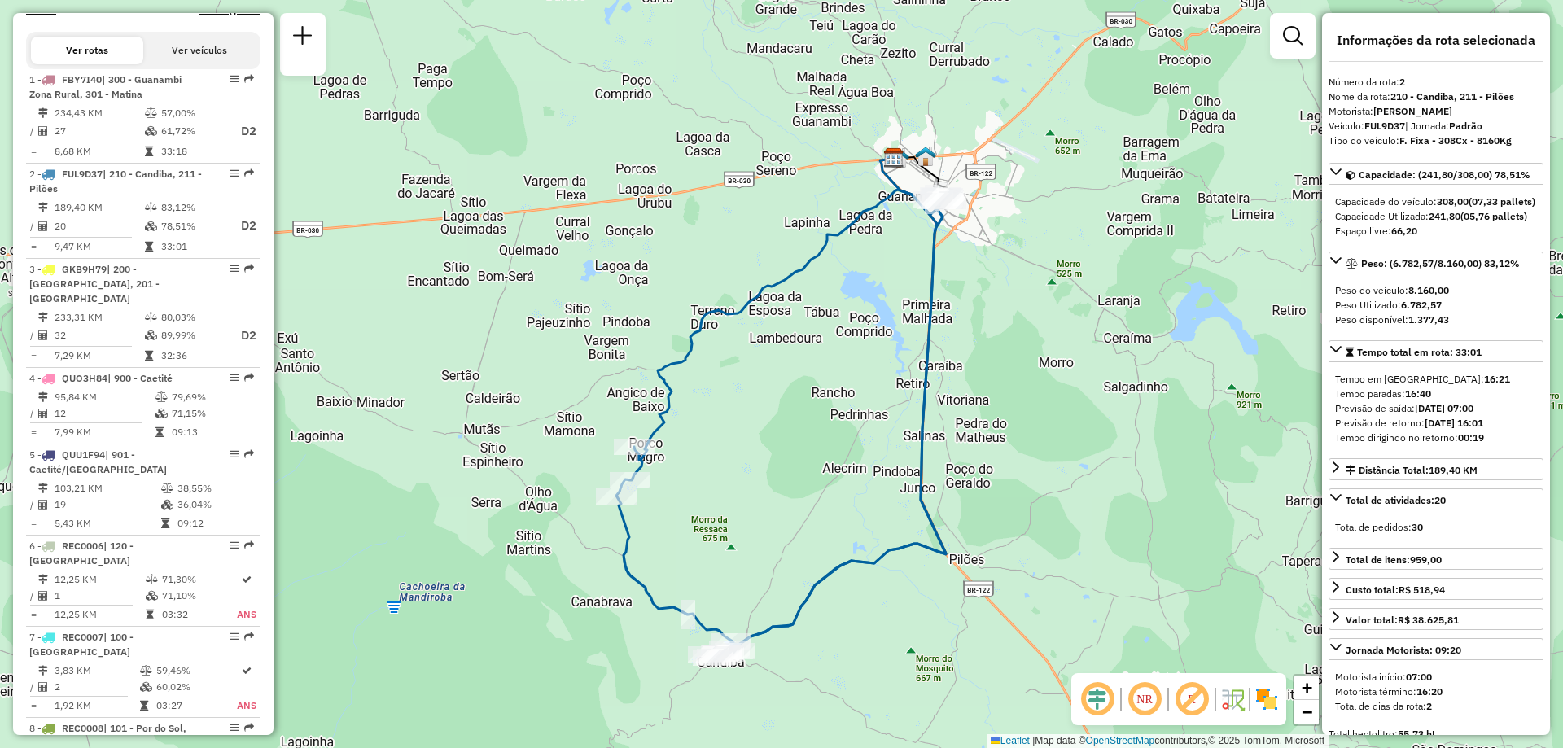
scroll to position [592, 0]
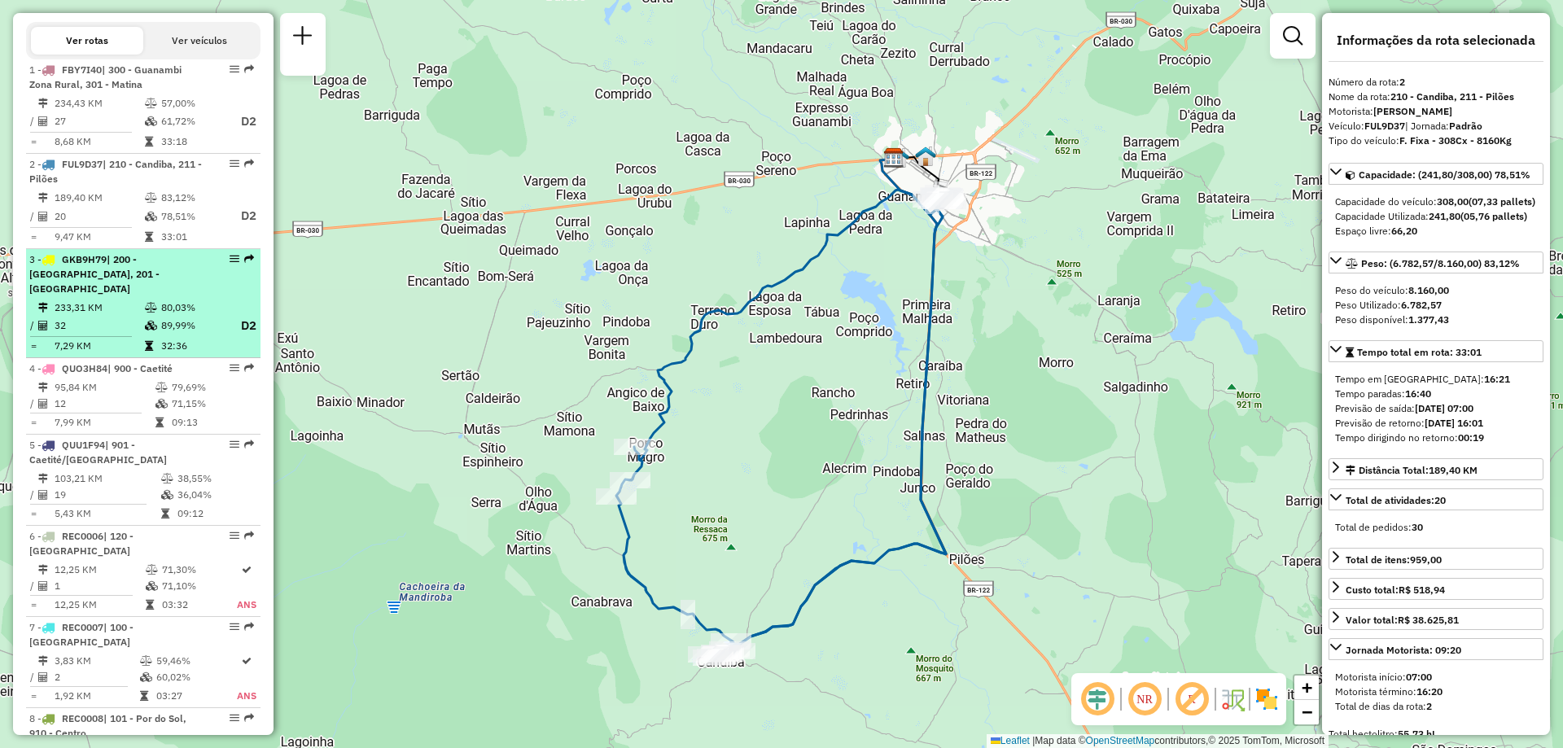
click at [185, 322] on td "89,99%" at bounding box center [192, 326] width 65 height 20
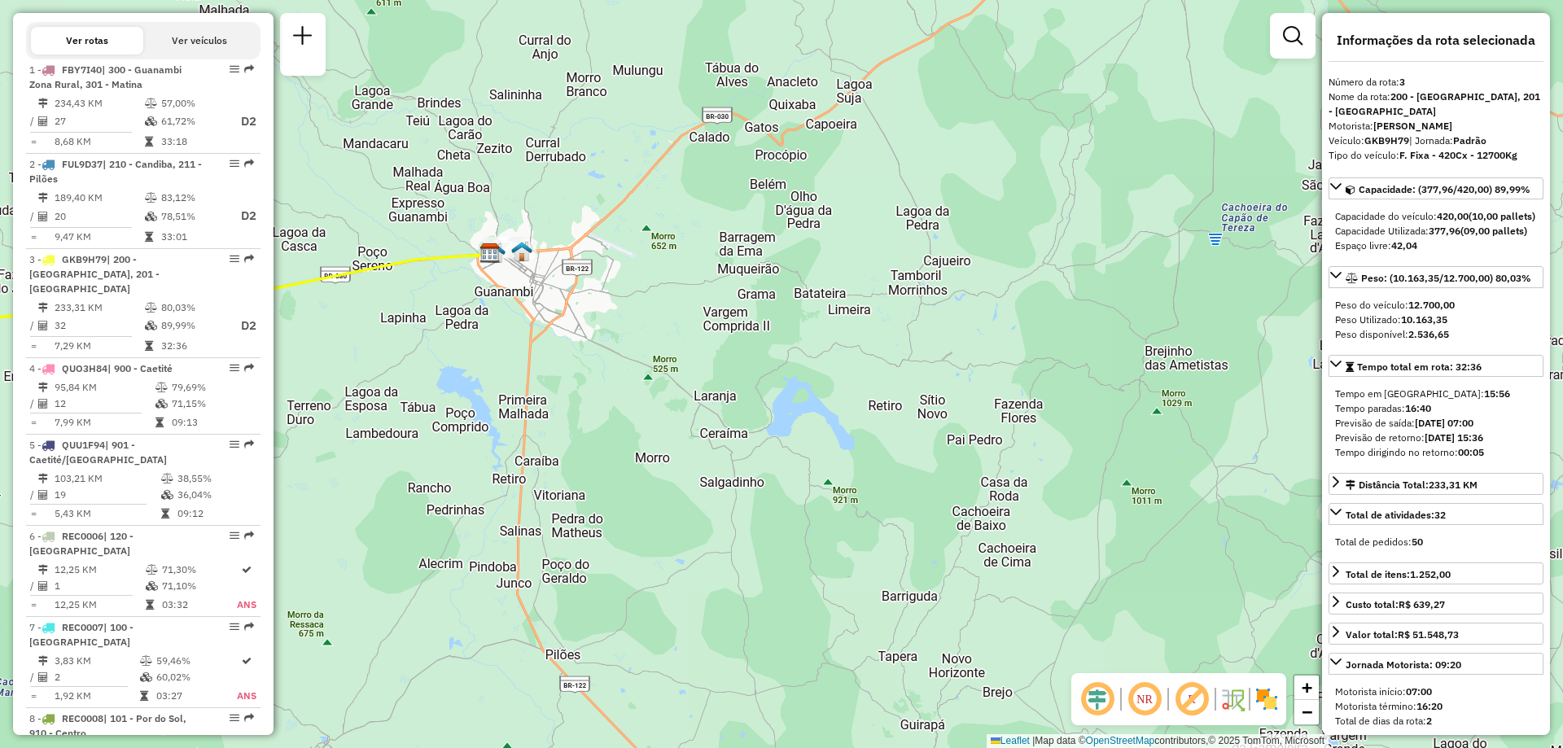
drag, startPoint x: 1189, startPoint y: 410, endPoint x: 440, endPoint y: 411, distance: 749.0
click at [440, 411] on div "Janela de atendimento Grade de atendimento Capacidade Transportadoras Veículos …" at bounding box center [781, 374] width 1563 height 748
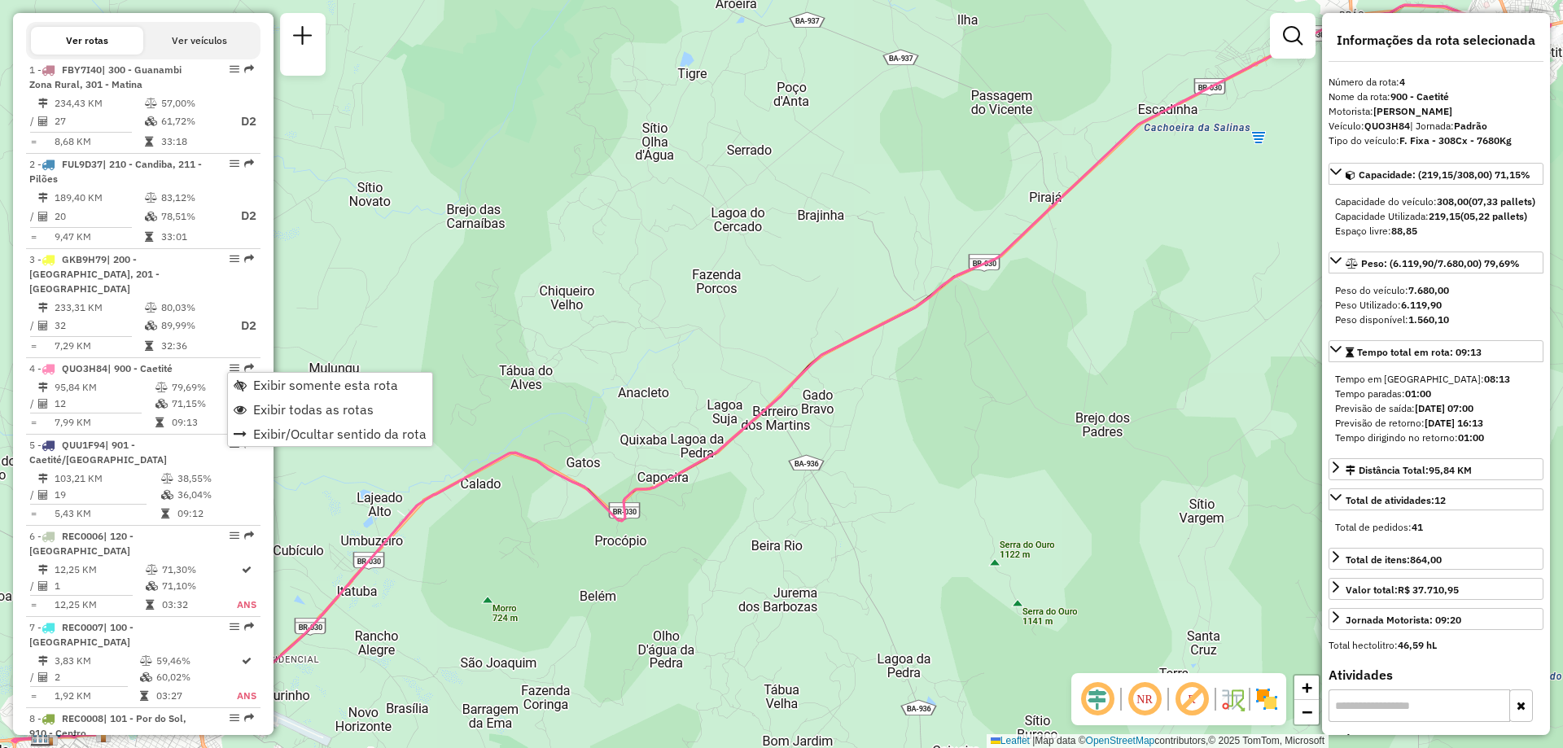
click at [966, 502] on div "Janela de atendimento Grade de atendimento Capacidade Transportadoras Veículos …" at bounding box center [781, 374] width 1563 height 748
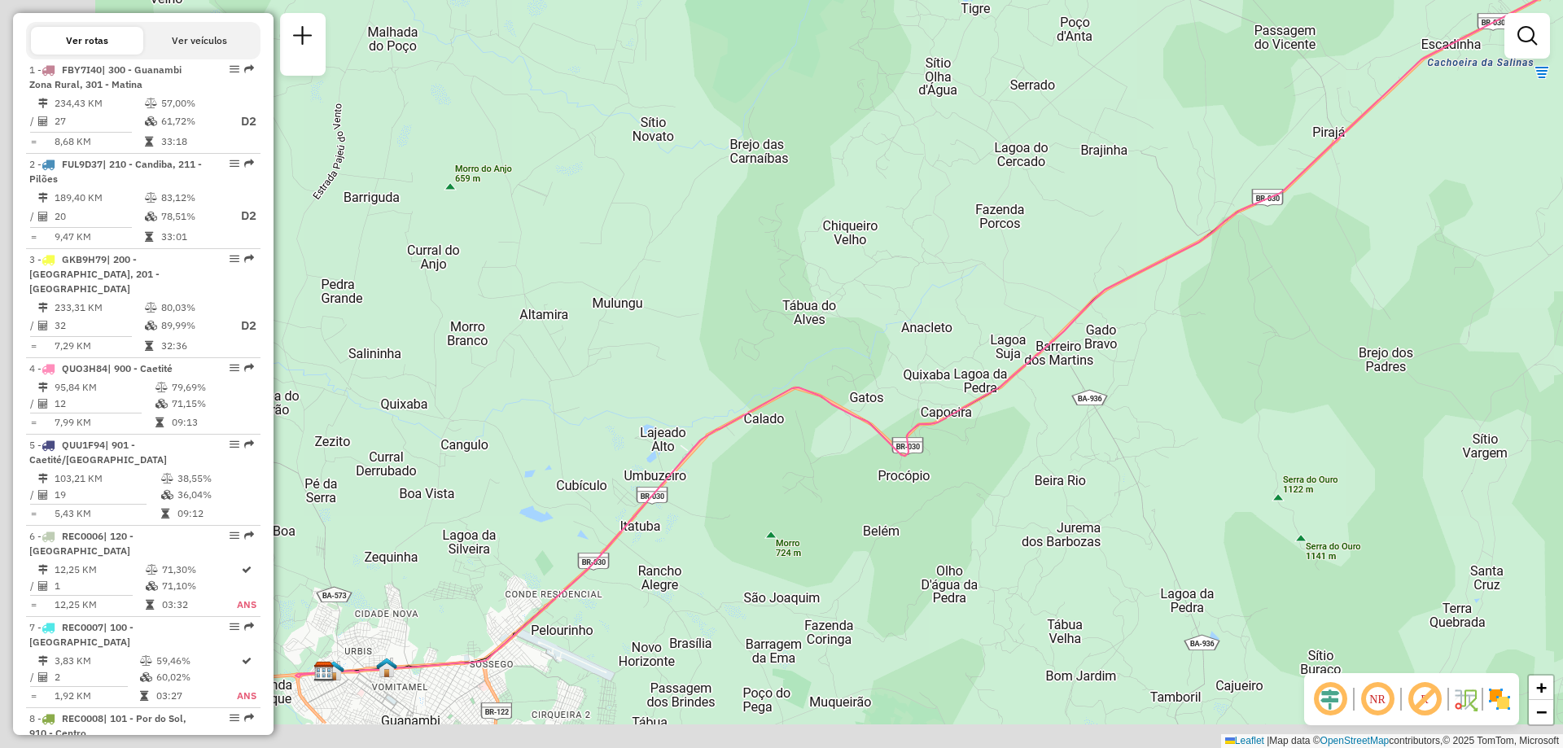
drag, startPoint x: 662, startPoint y: 522, endPoint x: 967, endPoint y: 450, distance: 313.6
click at [967, 450] on div "Janela de atendimento Grade de atendimento Capacidade Transportadoras Veículos …" at bounding box center [781, 374] width 1563 height 748
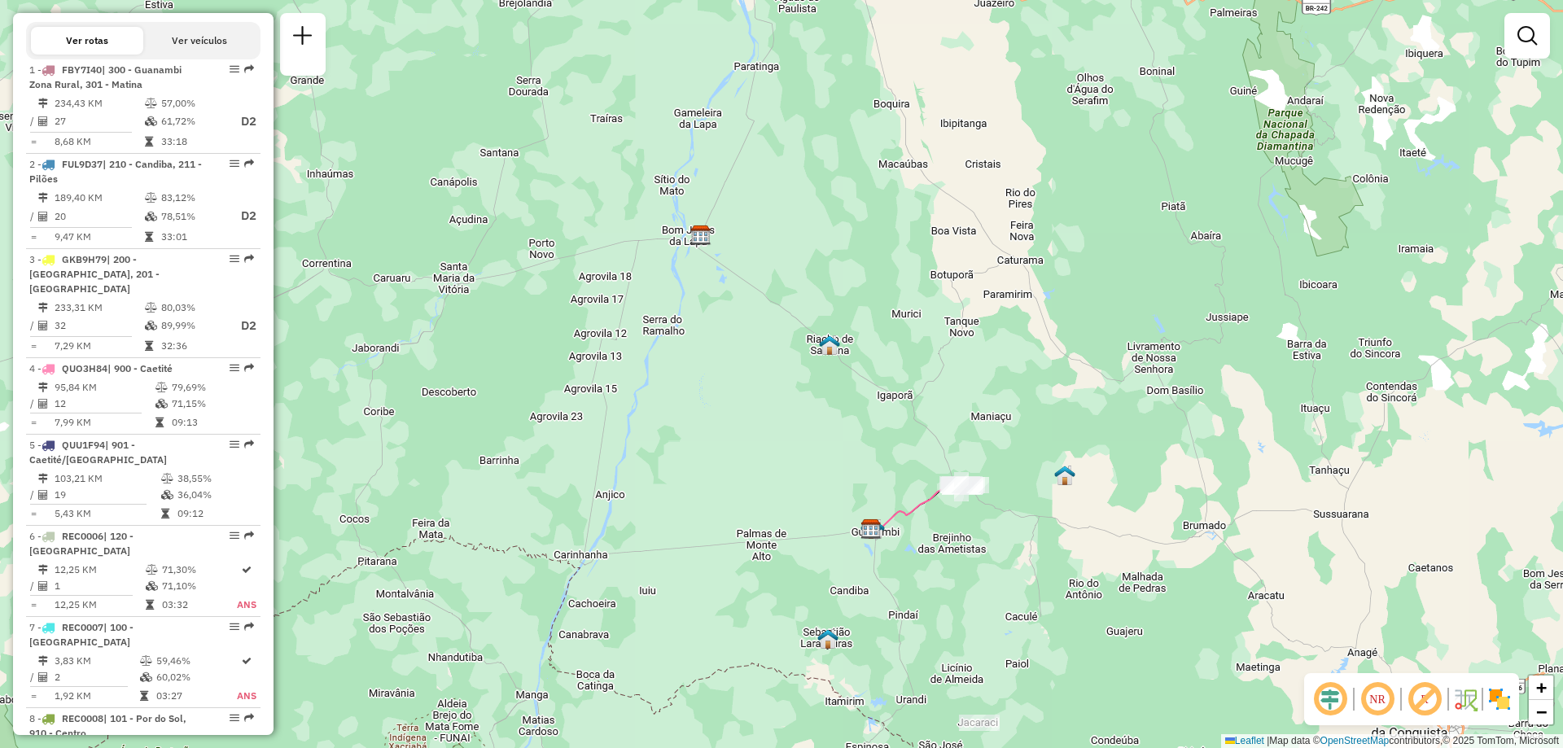
drag, startPoint x: 1035, startPoint y: 548, endPoint x: 957, endPoint y: 611, distance: 100.2
click at [957, 611] on div "Janela de atendimento Grade de atendimento Capacidade Transportadoras Veículos …" at bounding box center [781, 374] width 1563 height 748
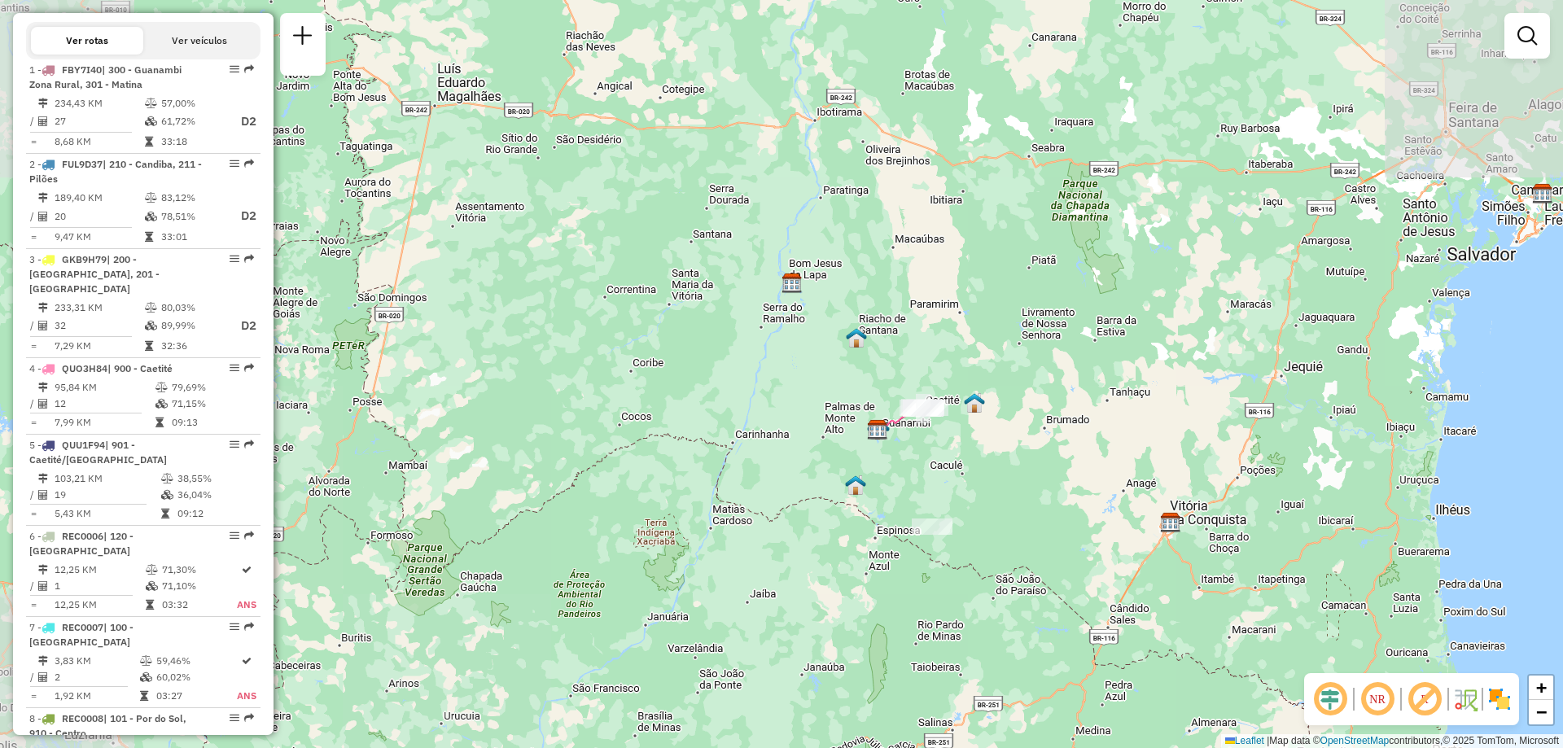
drag, startPoint x: 920, startPoint y: 516, endPoint x: 895, endPoint y: 423, distance: 97.0
click at [895, 423] on div "Janela de atendimento Grade de atendimento Capacidade Transportadoras Veículos …" at bounding box center [781, 374] width 1563 height 748
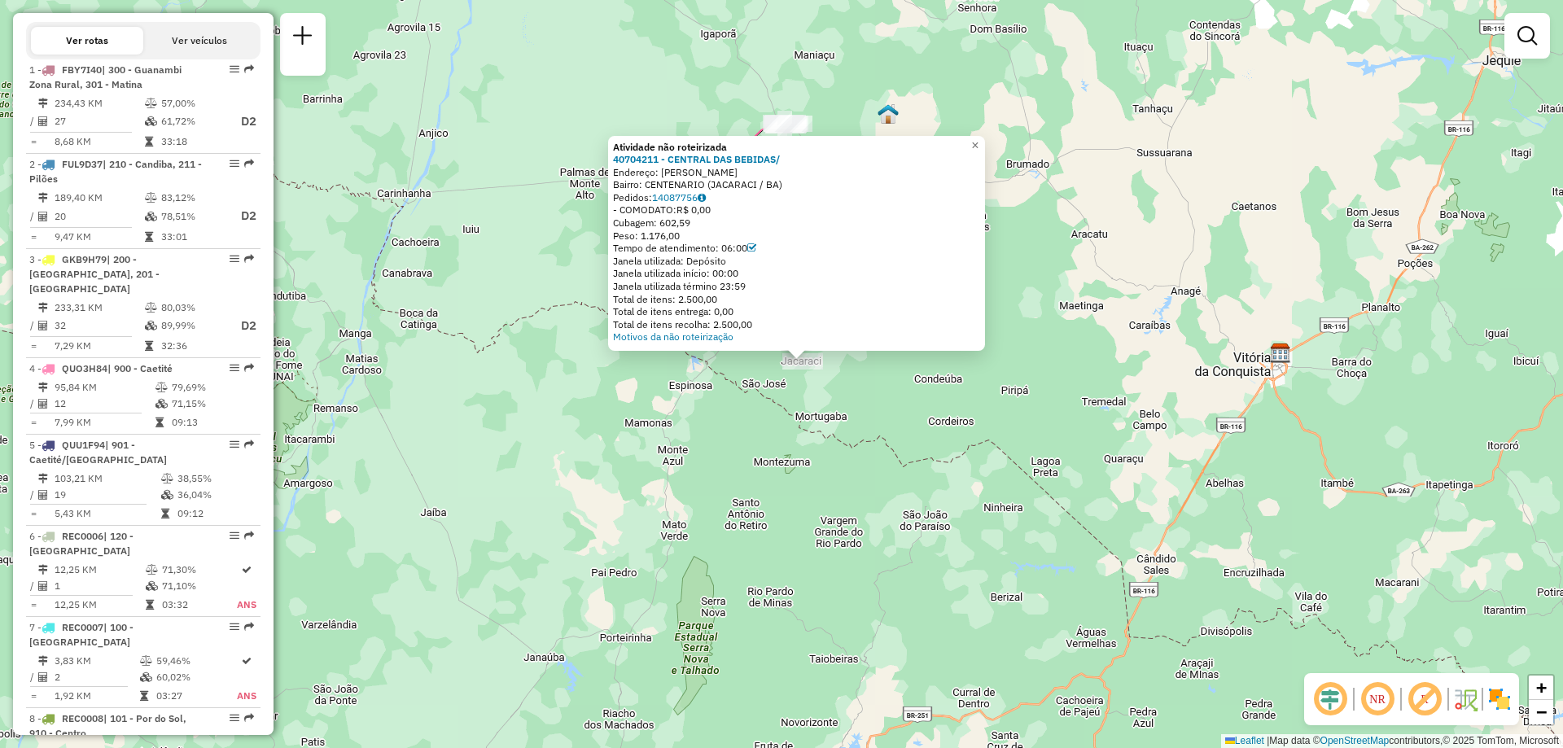
drag, startPoint x: 734, startPoint y: 346, endPoint x: 713, endPoint y: 444, distance: 99.8
click at [713, 444] on div "Atividade não roteirizada 40704211 - CENTRAL DAS BEBIDAS/ Endereço: [PERSON_NAM…" at bounding box center [781, 374] width 1563 height 748
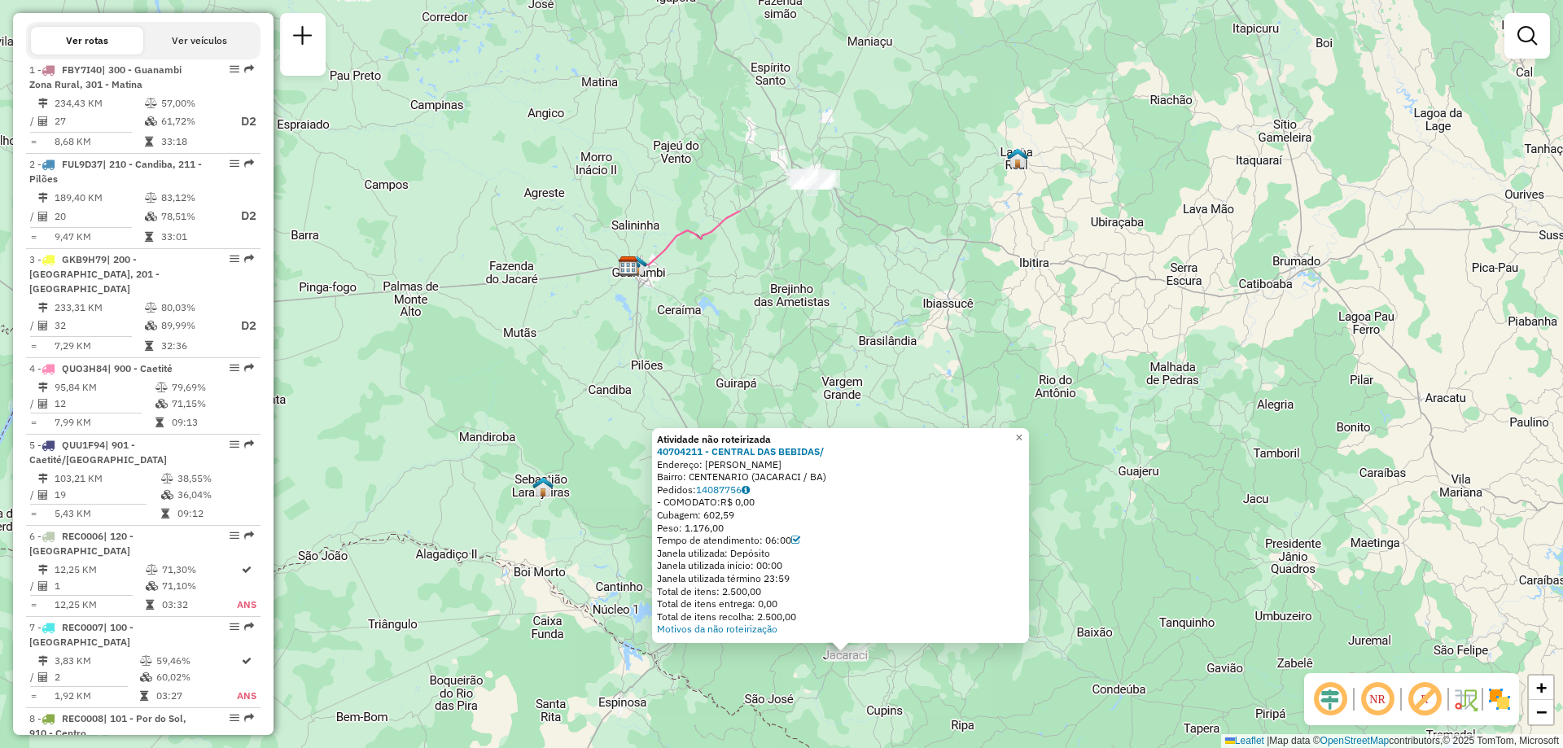
drag, startPoint x: 635, startPoint y: 139, endPoint x: 602, endPoint y: 425, distance: 287.6
click at [602, 425] on div "Atividade não roteirizada 40704211 - CENTRAL DAS BEBIDAS/ Endereço: [PERSON_NAM…" at bounding box center [781, 374] width 1563 height 748
click at [683, 319] on div "Atividade não roteirizada 40704211 - CENTRAL DAS BEBIDAS/ Endereço: [PERSON_NAM…" at bounding box center [781, 374] width 1563 height 748
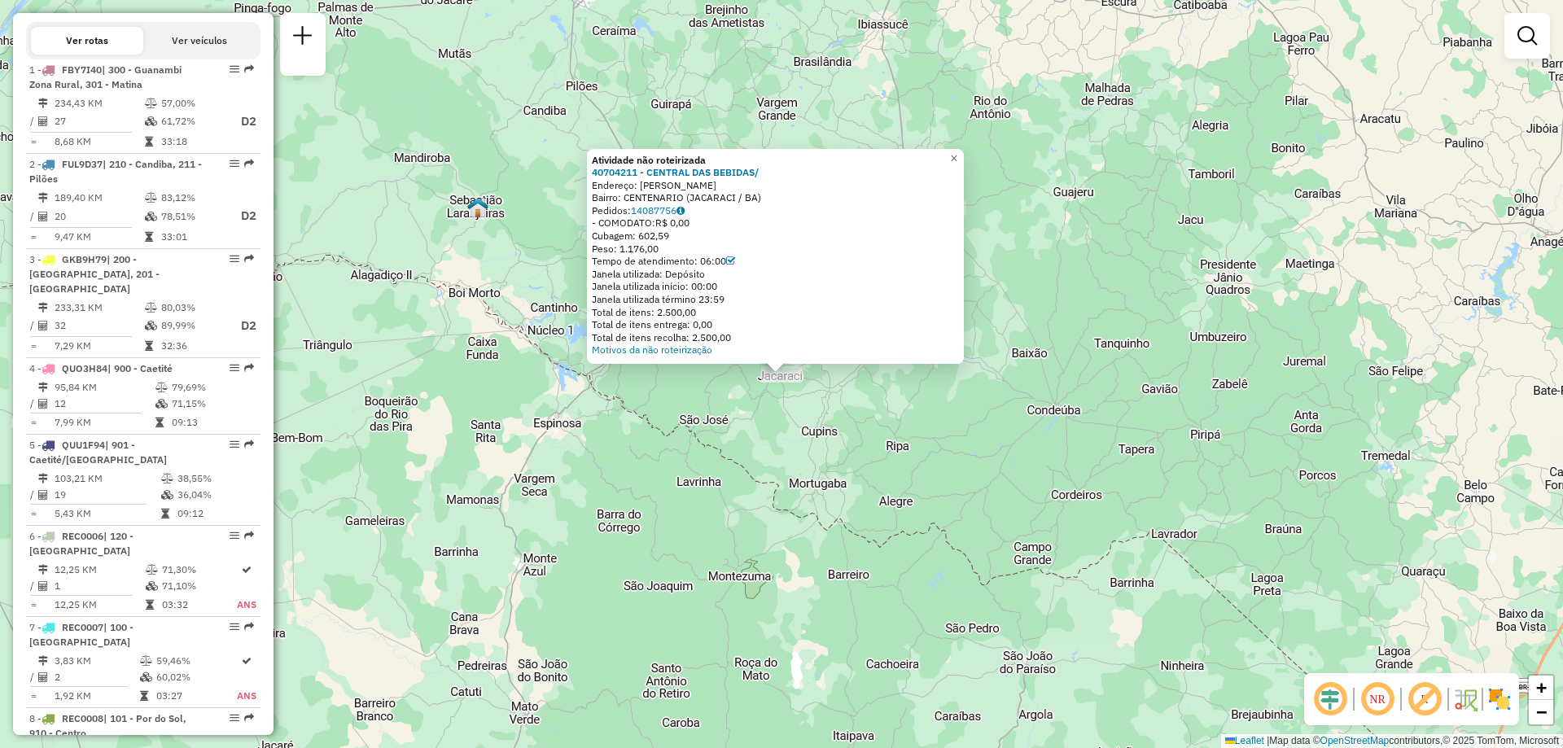
click at [943, 458] on div "Atividade não roteirizada 40704211 - CENTRAL DAS BEBIDAS/ Endereço: [PERSON_NAM…" at bounding box center [781, 374] width 1563 height 748
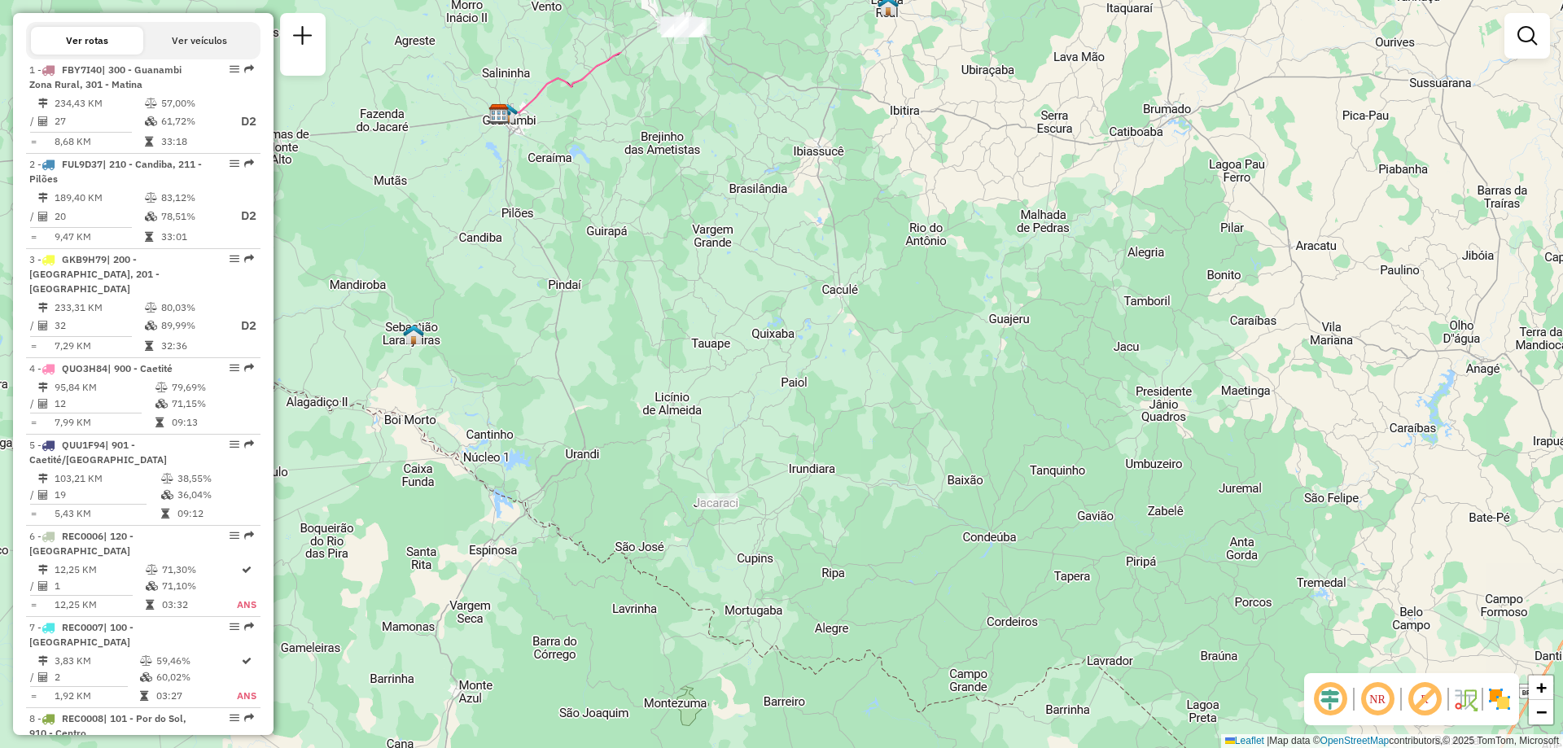
drag, startPoint x: 736, startPoint y: 217, endPoint x: 662, endPoint y: 359, distance: 159.9
click at [662, 359] on div "Janela de atendimento Grade de atendimento Capacidade Transportadoras Veículos …" at bounding box center [781, 374] width 1563 height 748
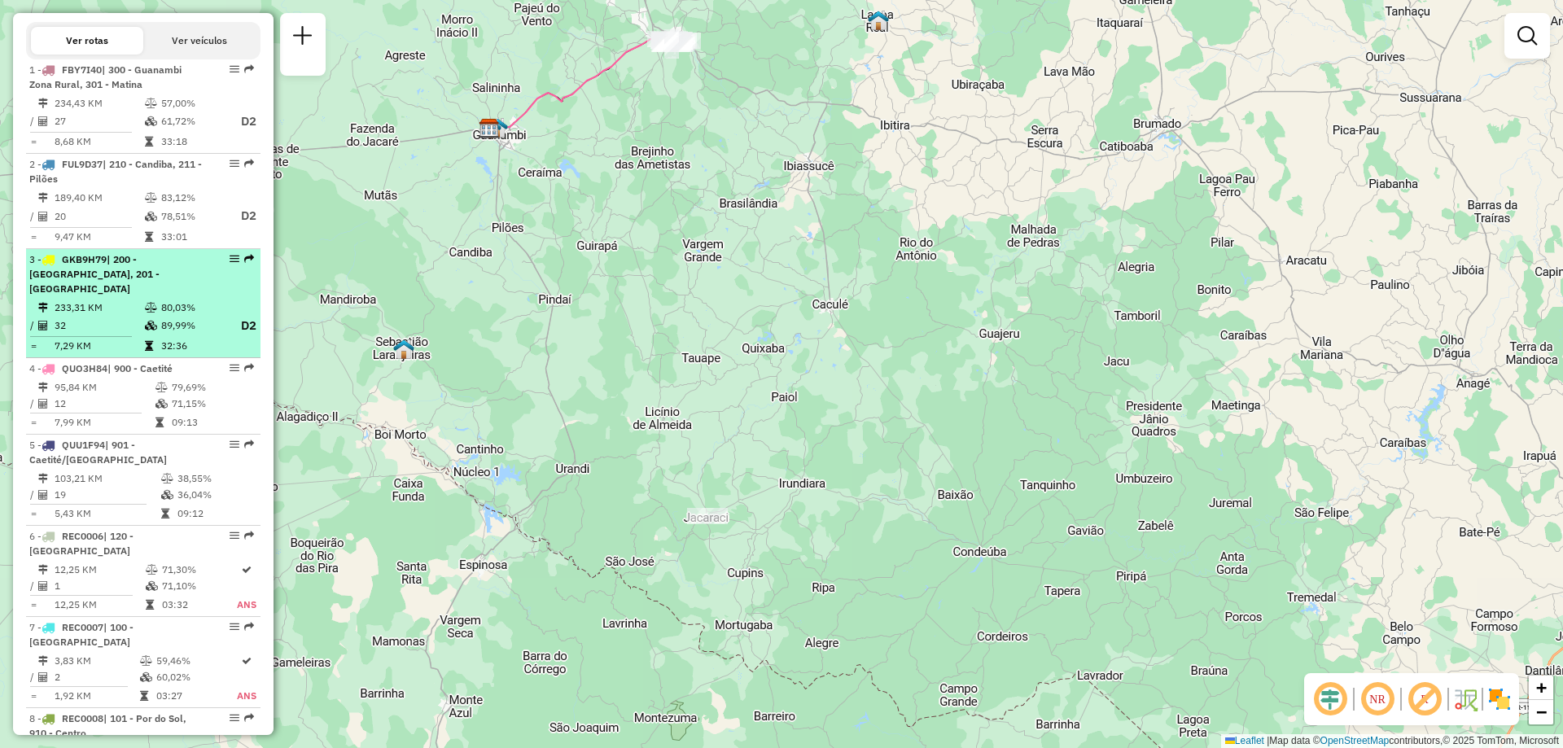
click at [186, 318] on td "89,99%" at bounding box center [192, 326] width 65 height 20
select select "**********"
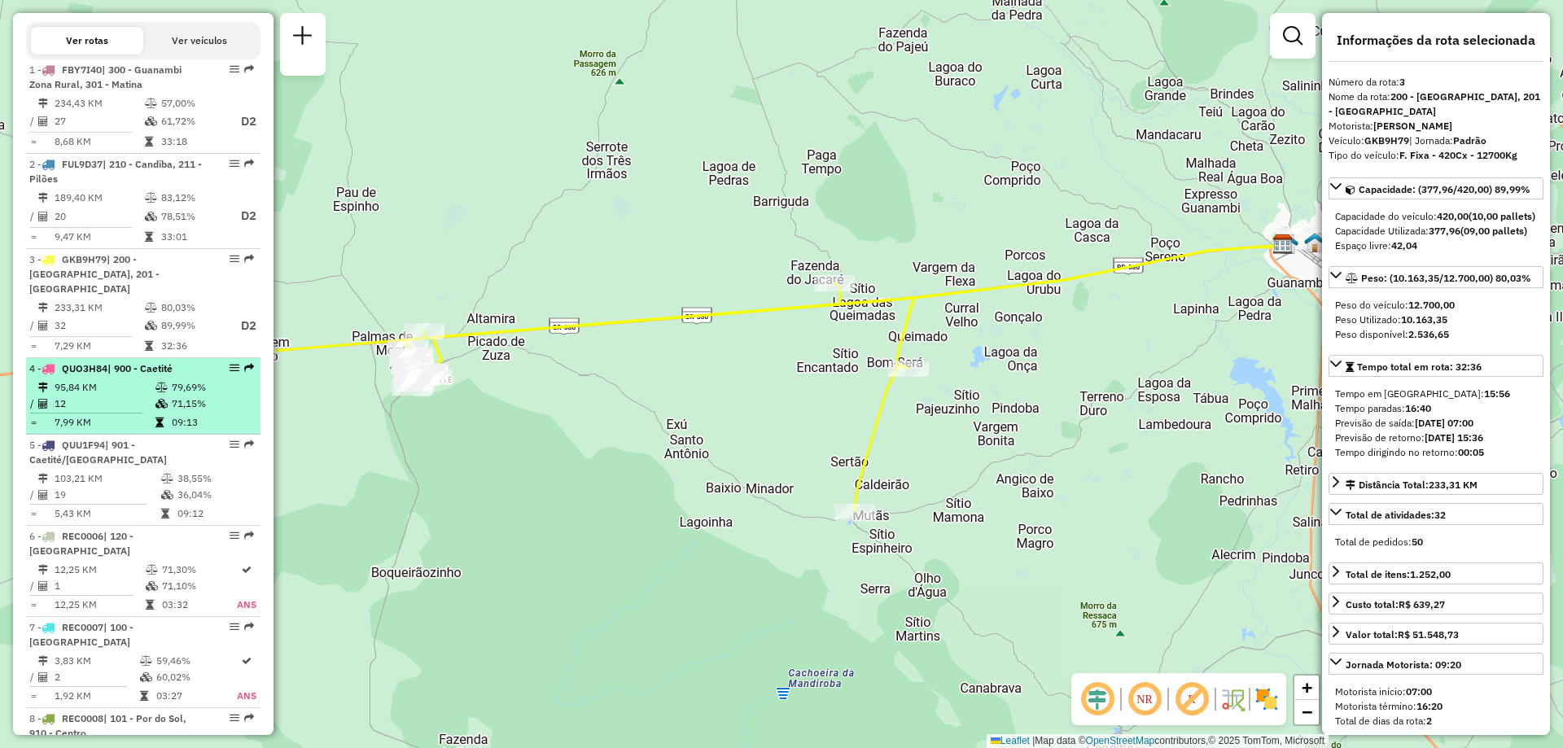
click at [139, 426] on td "7,99 KM" at bounding box center [104, 422] width 101 height 16
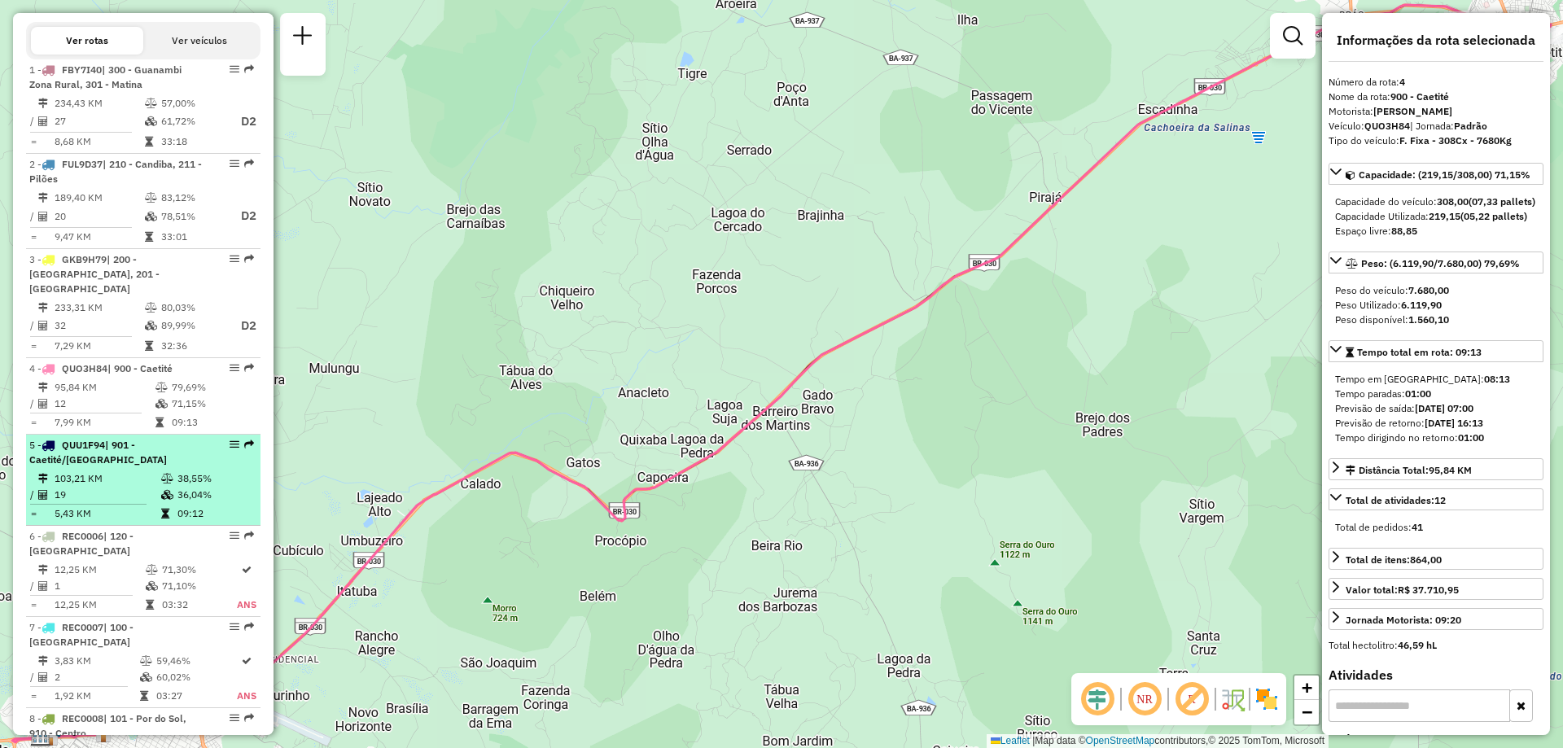
click at [117, 467] on div "5 - QUU1F94 | 901 - Caetité/[GEOGRAPHIC_DATA]" at bounding box center [115, 452] width 173 height 29
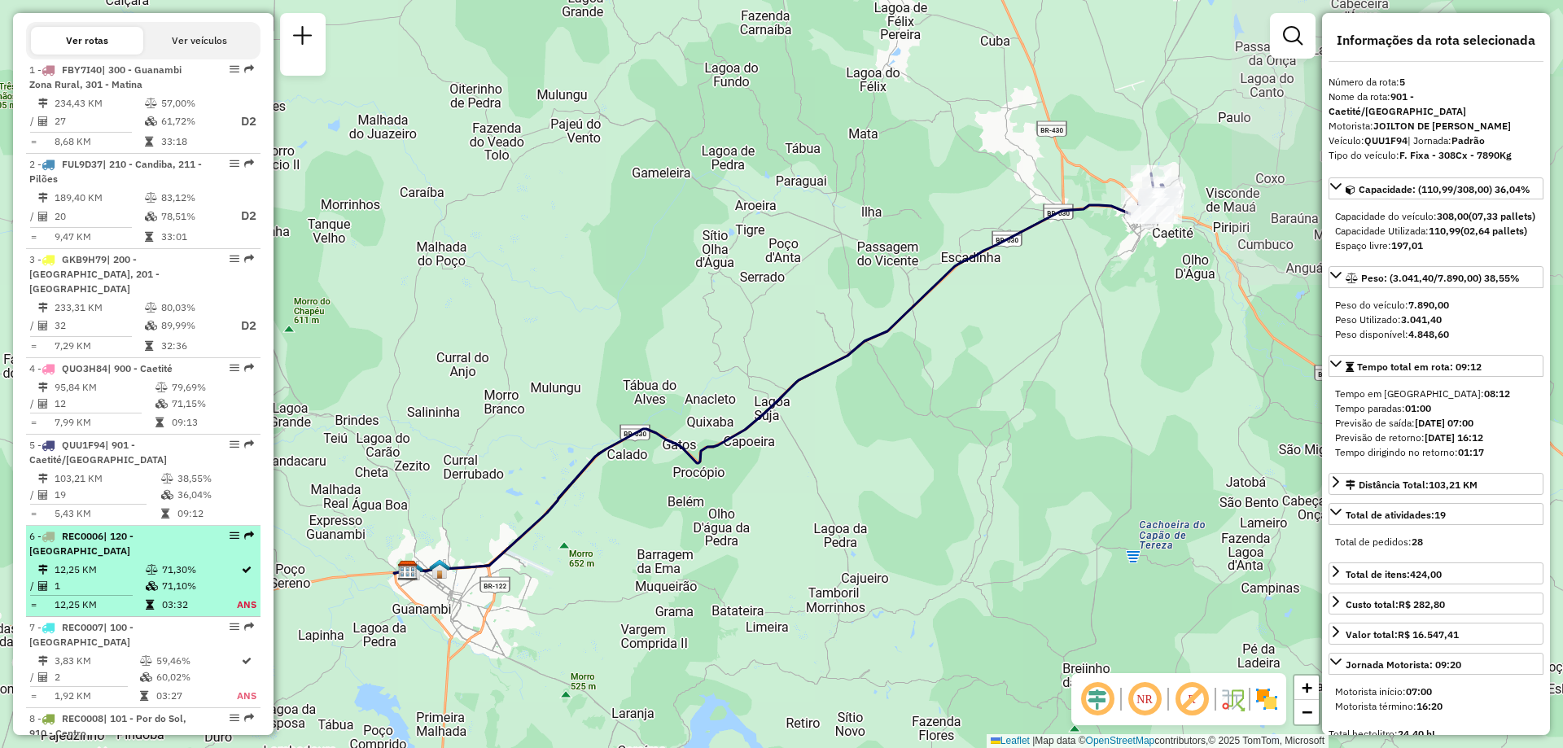
click at [98, 535] on span "REC0006" at bounding box center [83, 536] width 42 height 12
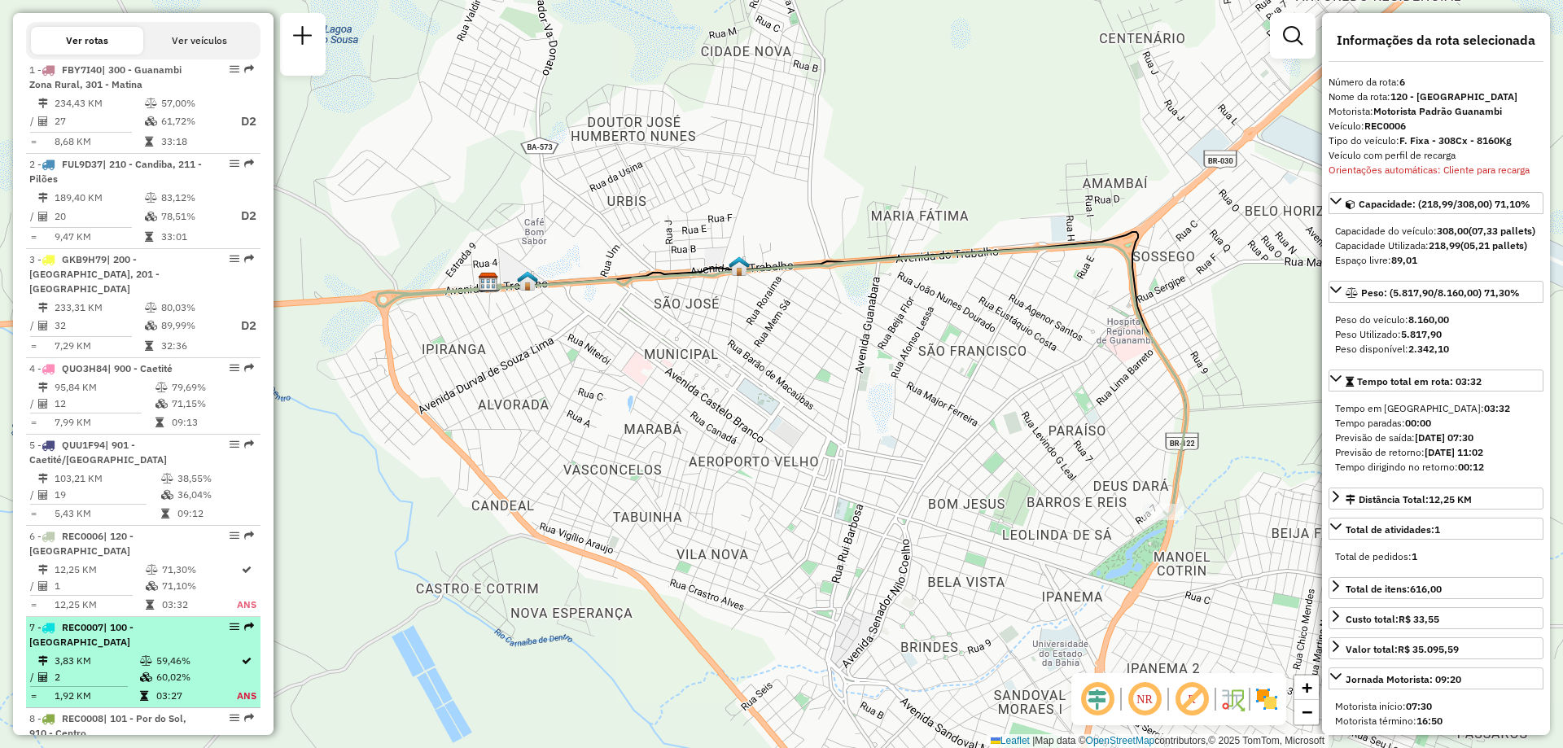
click at [112, 625] on span "| 100 - [GEOGRAPHIC_DATA]" at bounding box center [81, 634] width 104 height 27
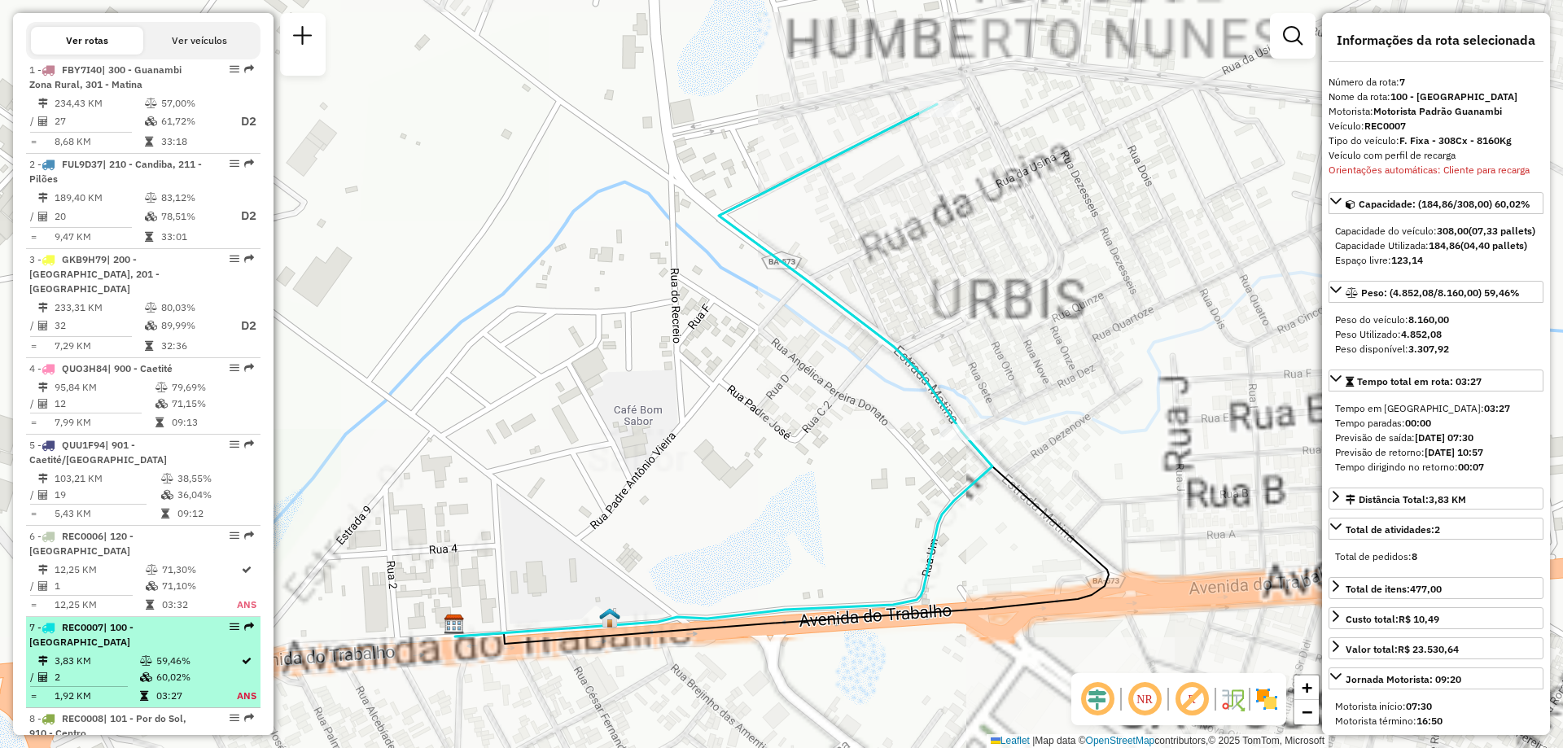
scroll to position [755, 0]
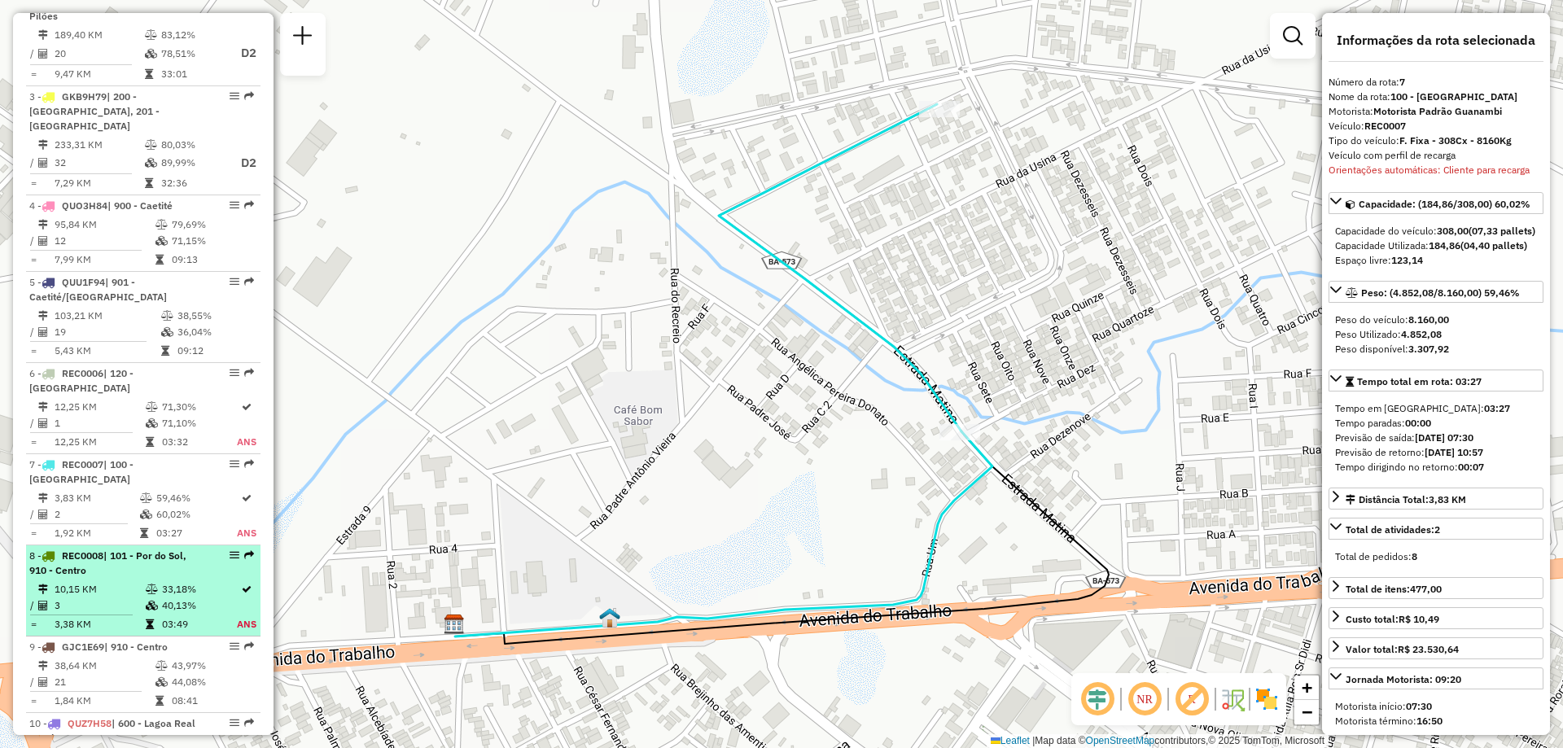
click at [138, 550] on span "| 101 - Por do Sol, 910 - Centro" at bounding box center [107, 563] width 157 height 27
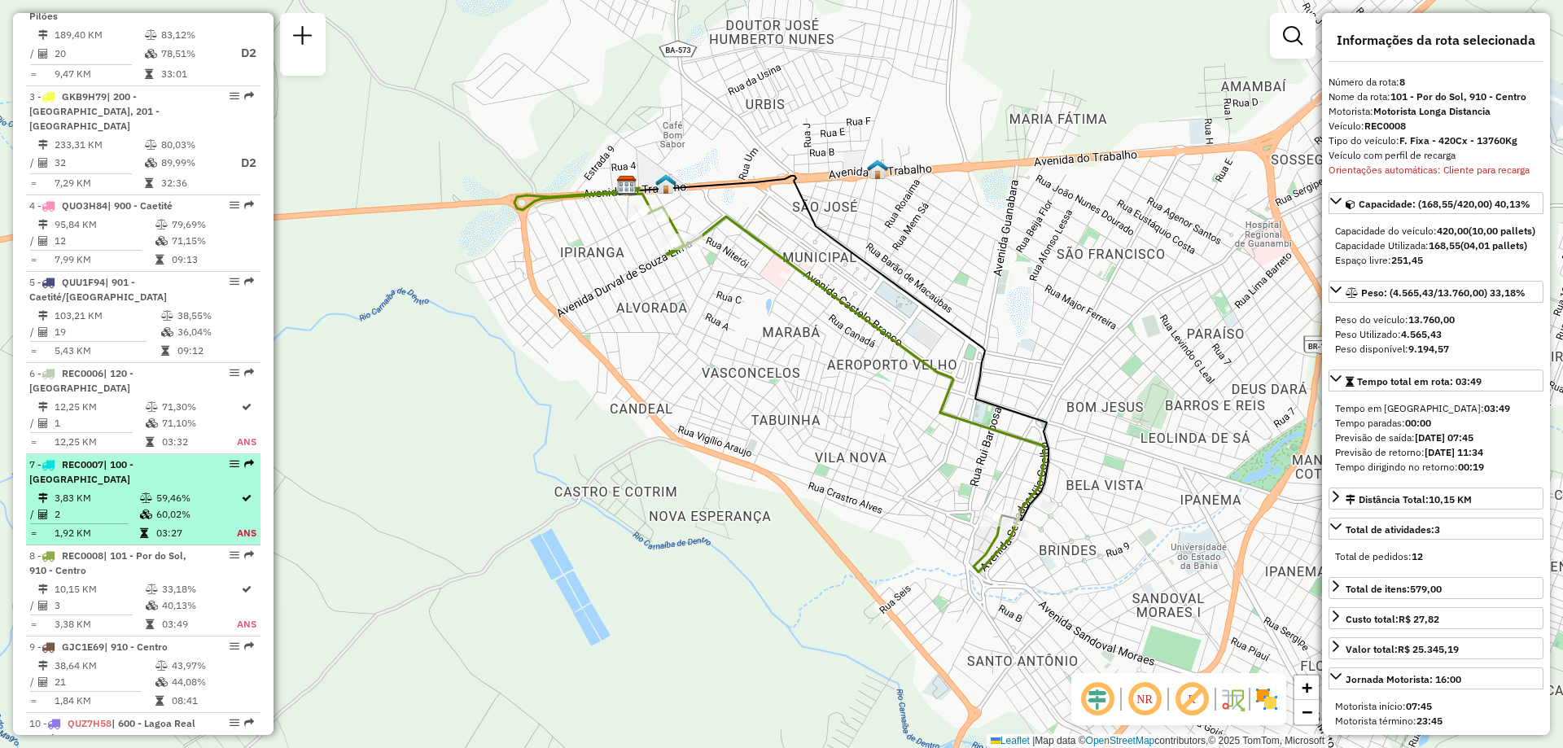
scroll to position [918, 0]
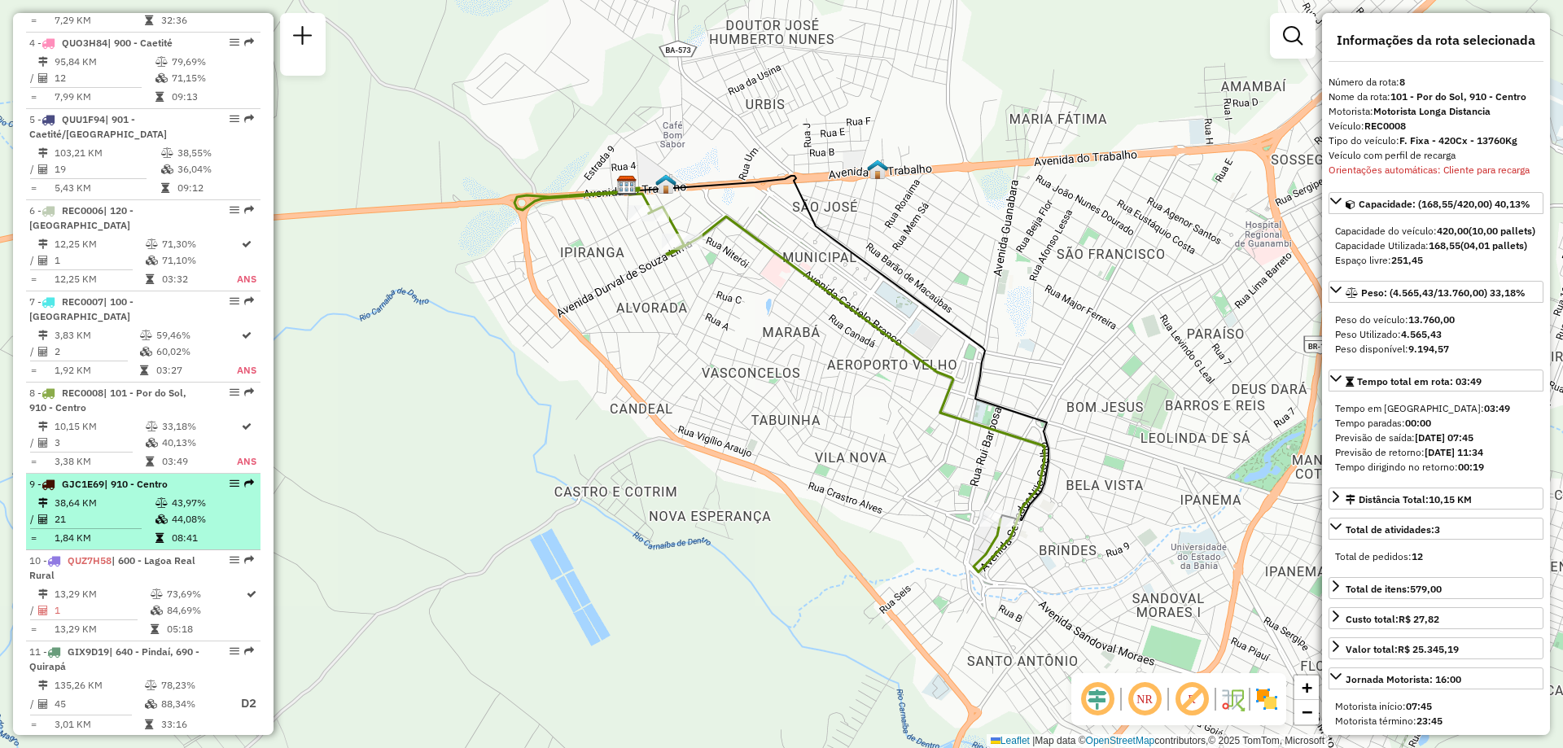
click at [142, 521] on td "21" at bounding box center [104, 519] width 101 height 16
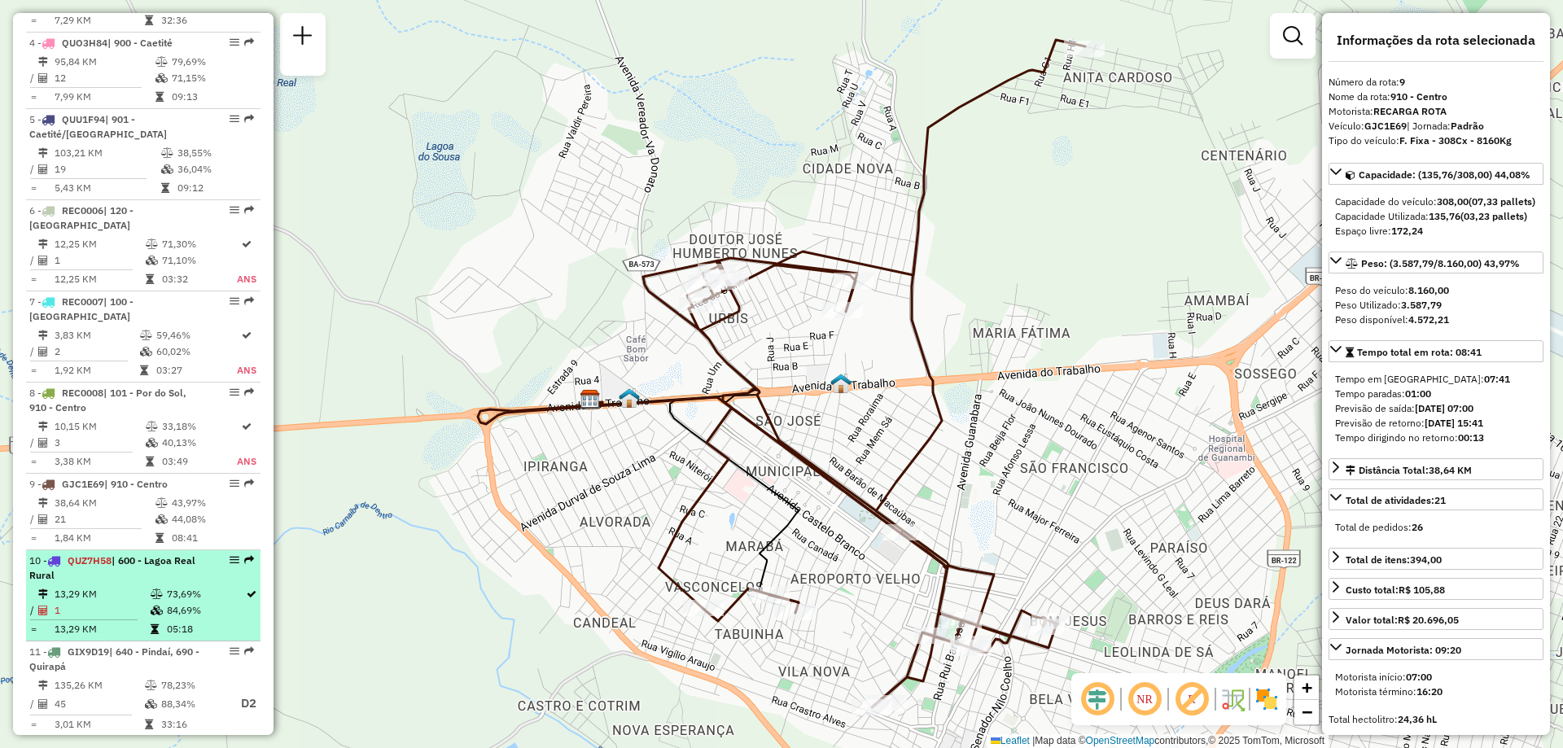
click at [133, 582] on div "10 - QUZ7H58 | 600 - Lagoa Real Rural" at bounding box center [115, 568] width 173 height 29
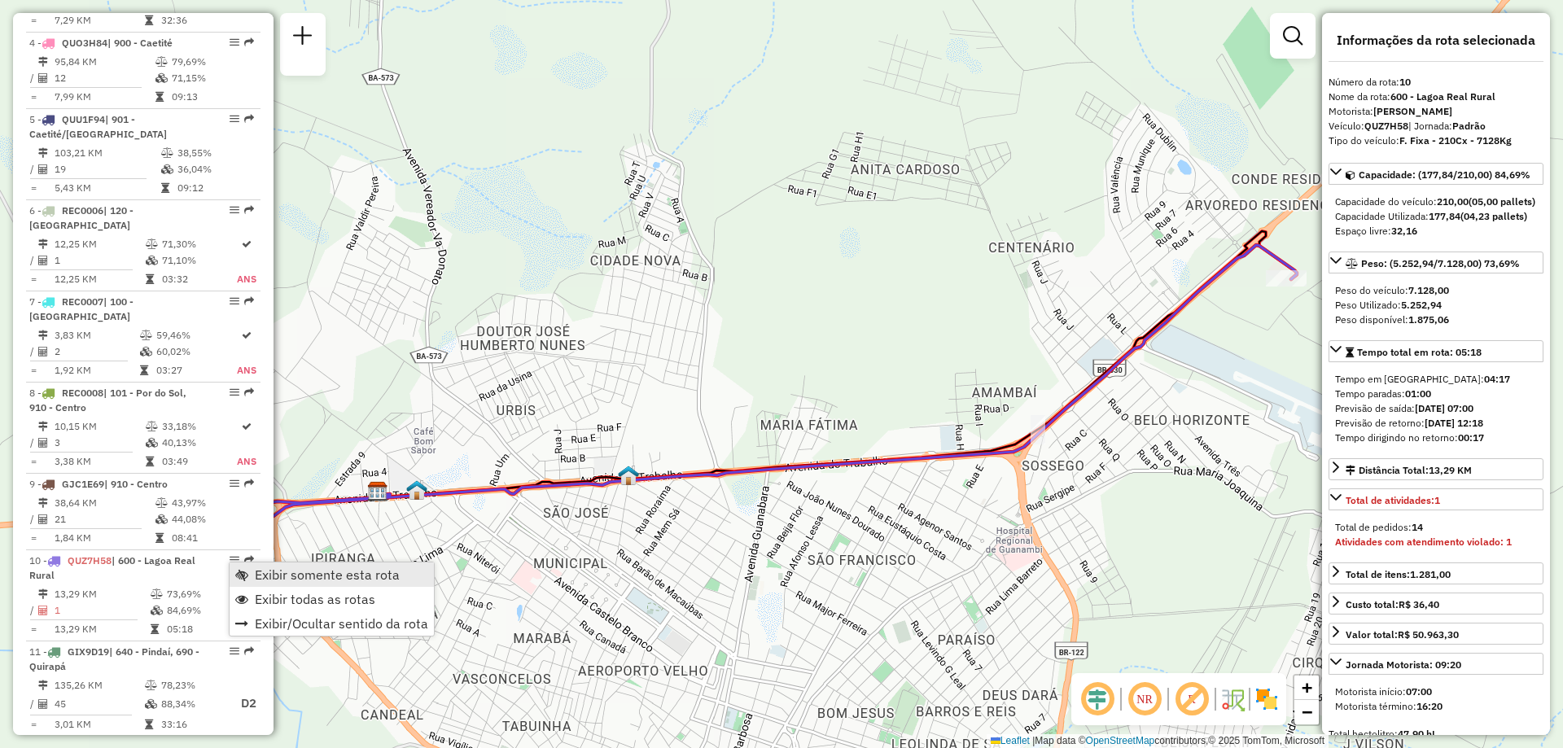
click at [256, 571] on span "Exibir somente esta rota" at bounding box center [327, 574] width 145 height 13
click at [275, 603] on span "Exibir todas as rotas" at bounding box center [318, 601] width 120 height 13
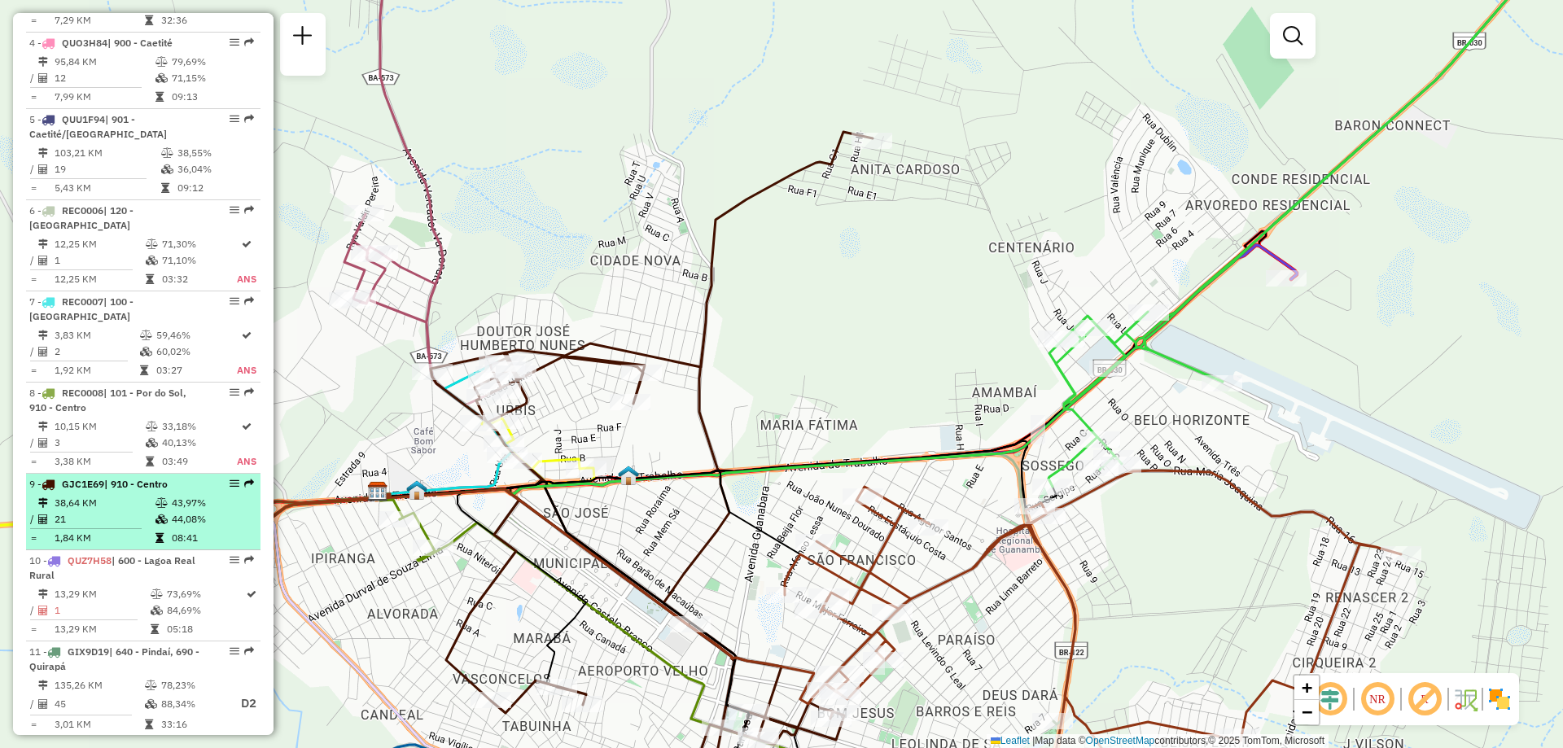
scroll to position [1325, 0]
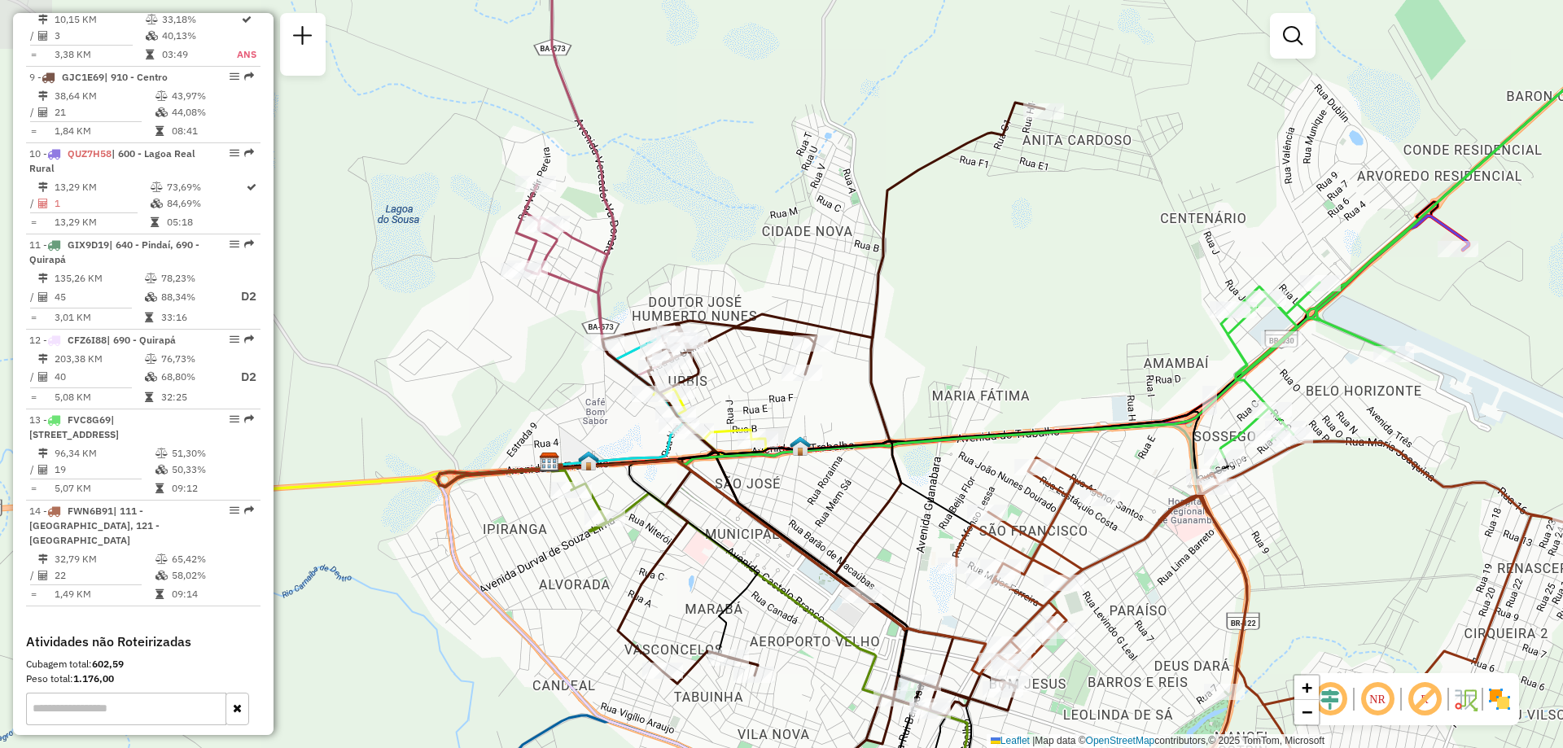
drag, startPoint x: 812, startPoint y: 315, endPoint x: 983, endPoint y: 285, distance: 173.6
click at [983, 285] on div "Janela de atendimento Grade de atendimento Capacidade Transportadoras Veículos …" at bounding box center [781, 374] width 1563 height 748
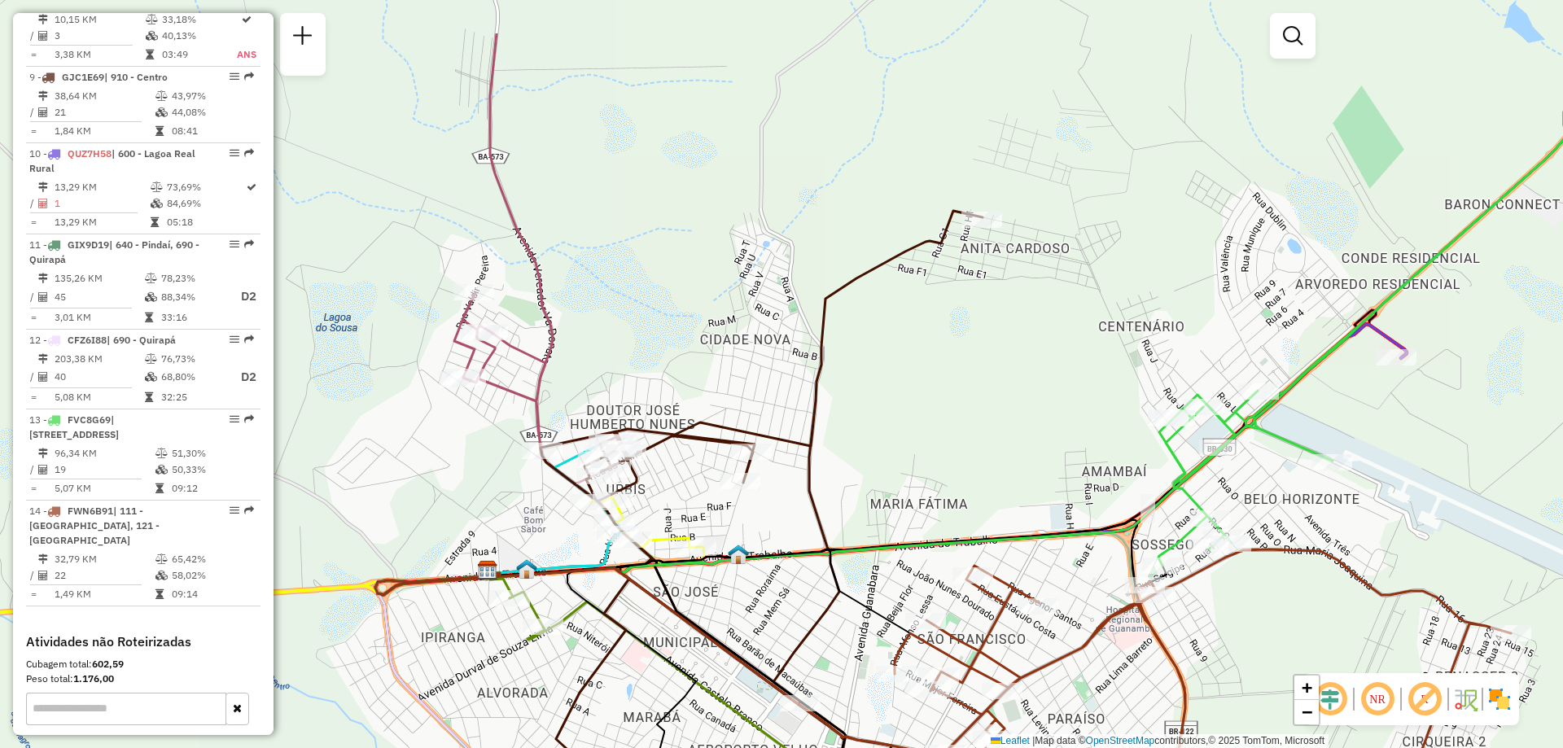
drag, startPoint x: 986, startPoint y: 366, endPoint x: 923, endPoint y: 476, distance: 127.2
click at [923, 476] on div "Janela de atendimento Grade de atendimento Capacidade Transportadoras Veículos …" at bounding box center [781, 374] width 1563 height 748
